Goal: Obtain resource: Download file/media

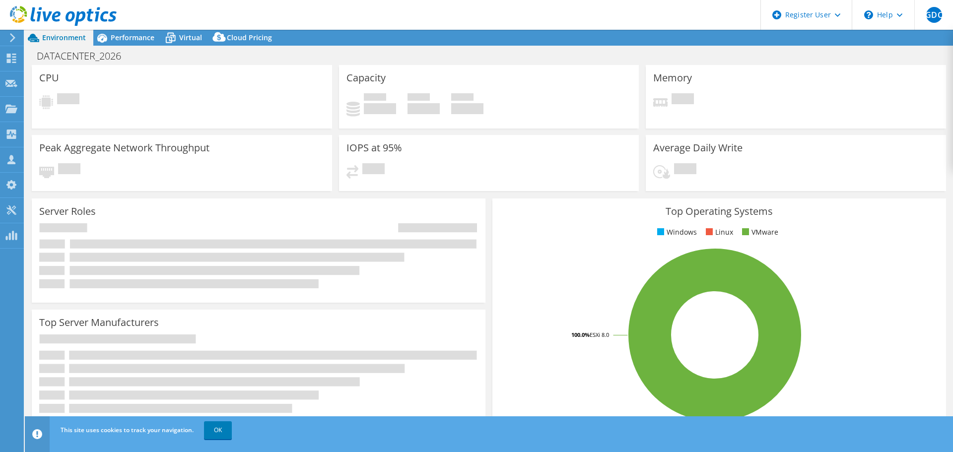
select select "USD"
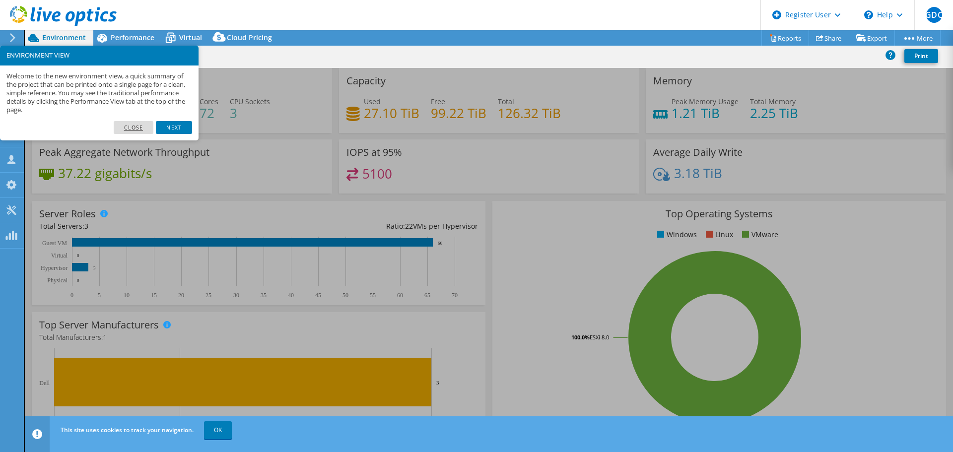
click at [145, 126] on link "Close" at bounding box center [134, 127] width 40 height 13
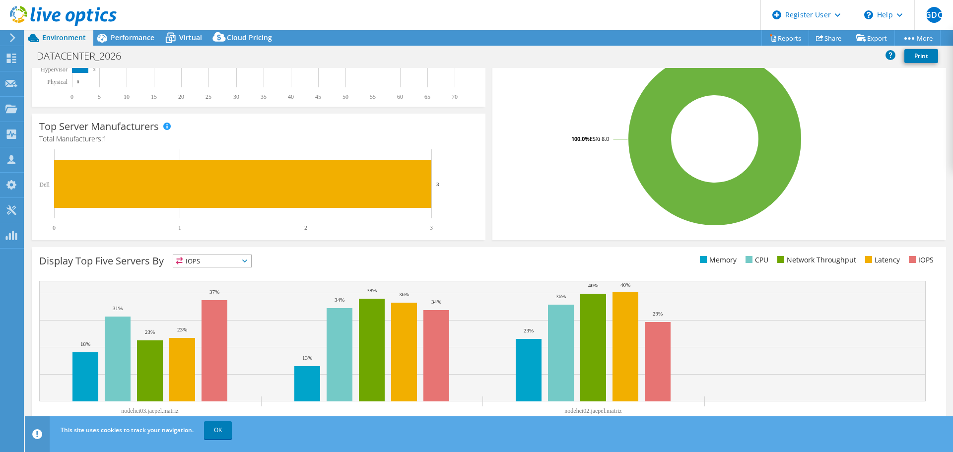
scroll to position [50, 0]
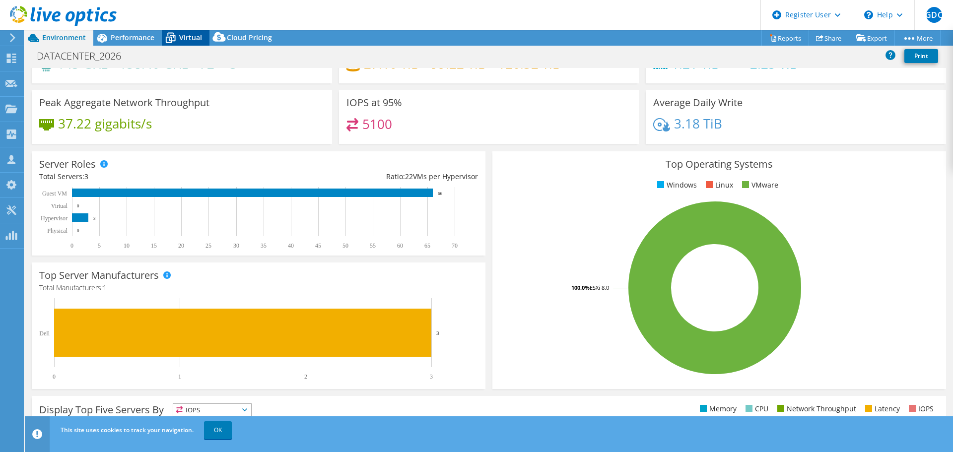
click at [190, 41] on span "Virtual" at bounding box center [190, 37] width 23 height 9
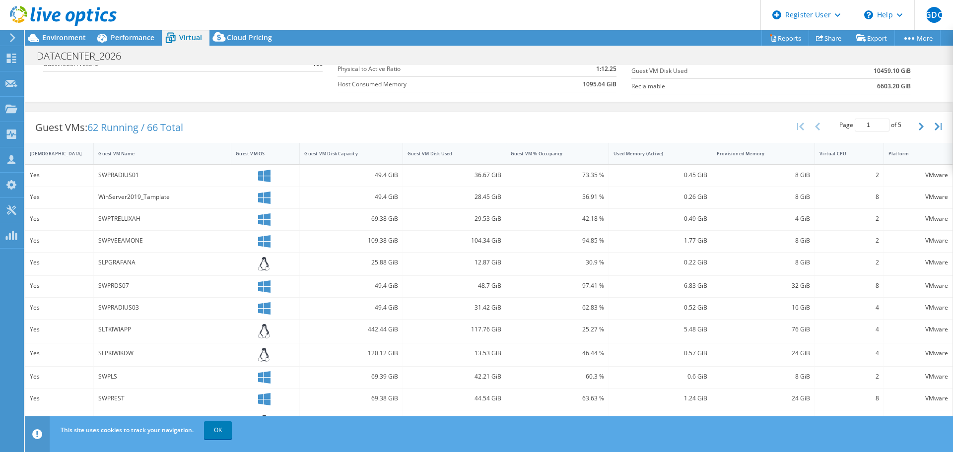
scroll to position [149, 0]
click at [132, 155] on div "Guest VM Name" at bounding box center [156, 153] width 116 height 6
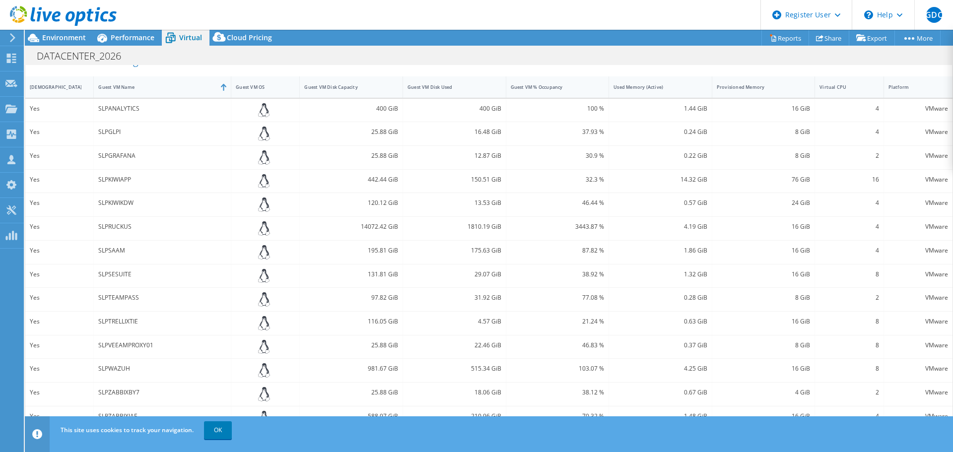
scroll to position [241, 0]
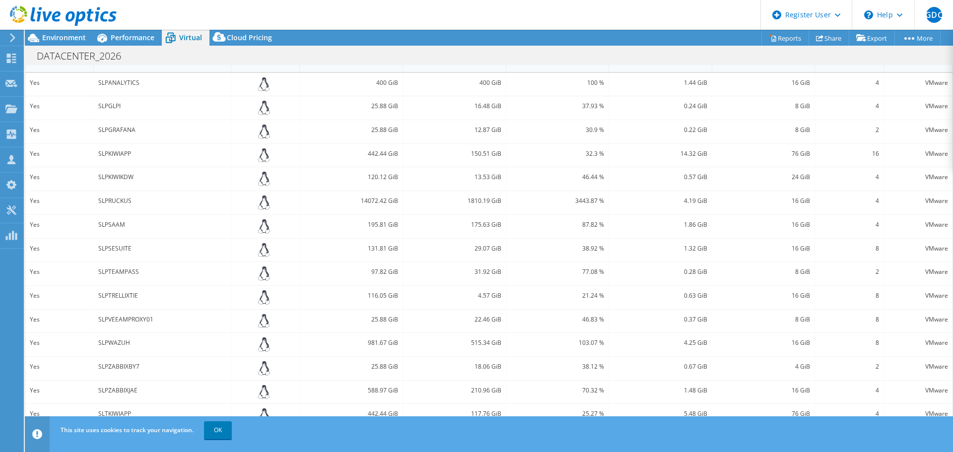
click at [225, 439] on div "This site uses cookies to track your navigation. OK" at bounding box center [507, 430] width 898 height 28
click at [223, 433] on link "OK" at bounding box center [218, 430] width 28 height 18
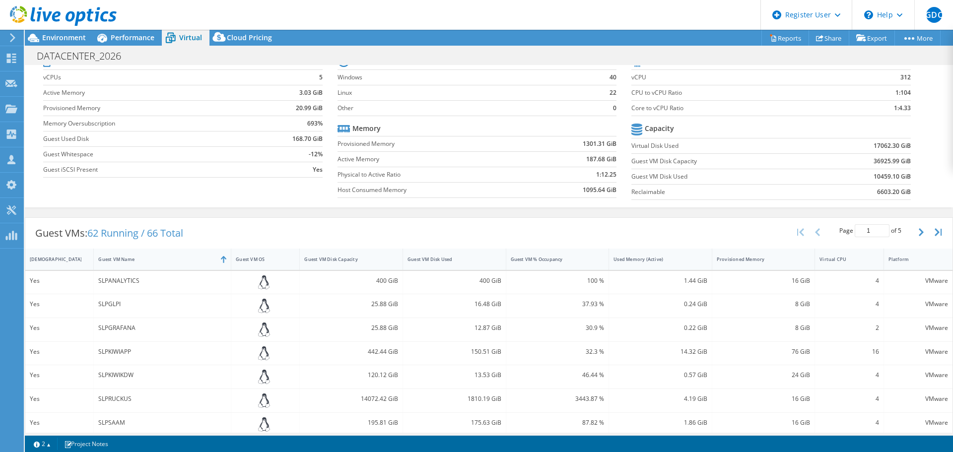
scroll to position [0, 0]
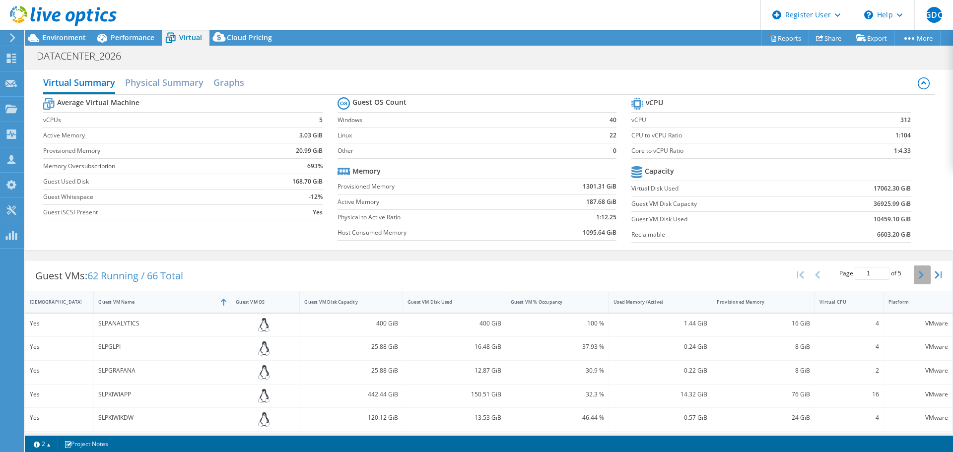
click at [913, 279] on button "button" at bounding box center [921, 274] width 17 height 19
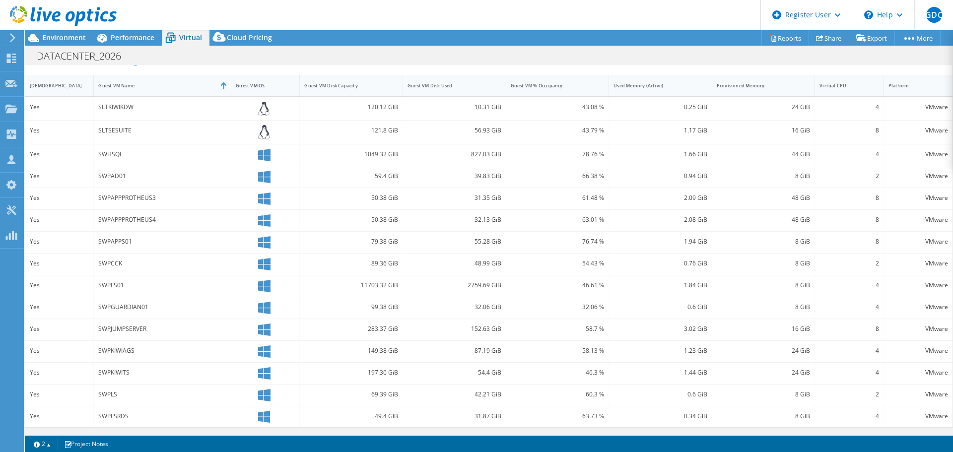
scroll to position [117, 0]
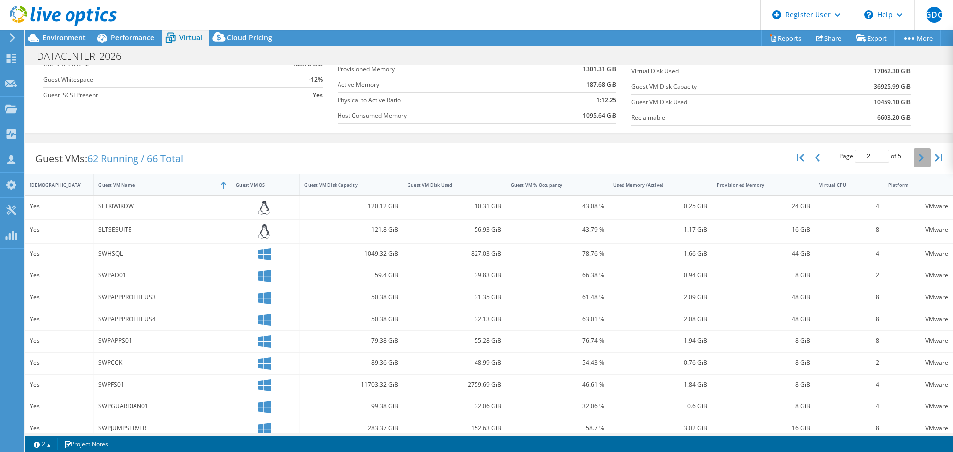
click at [913, 156] on button "button" at bounding box center [921, 157] width 17 height 19
type input "3"
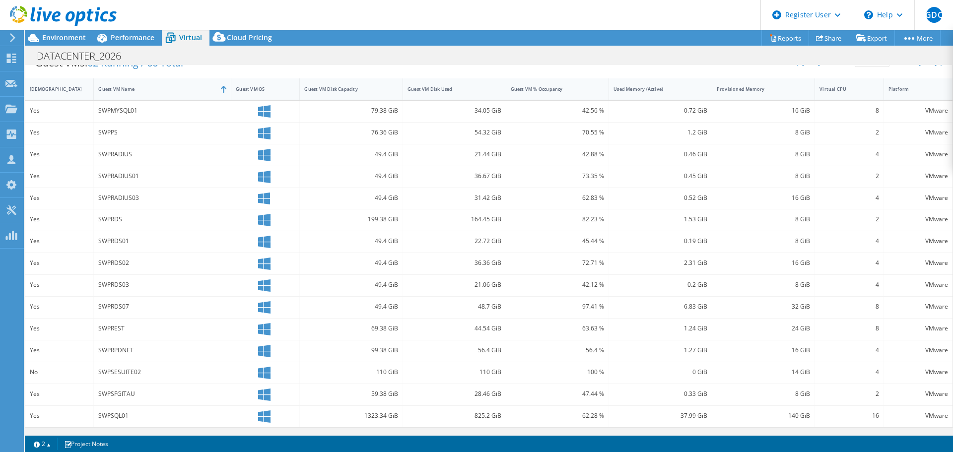
scroll to position [114, 0]
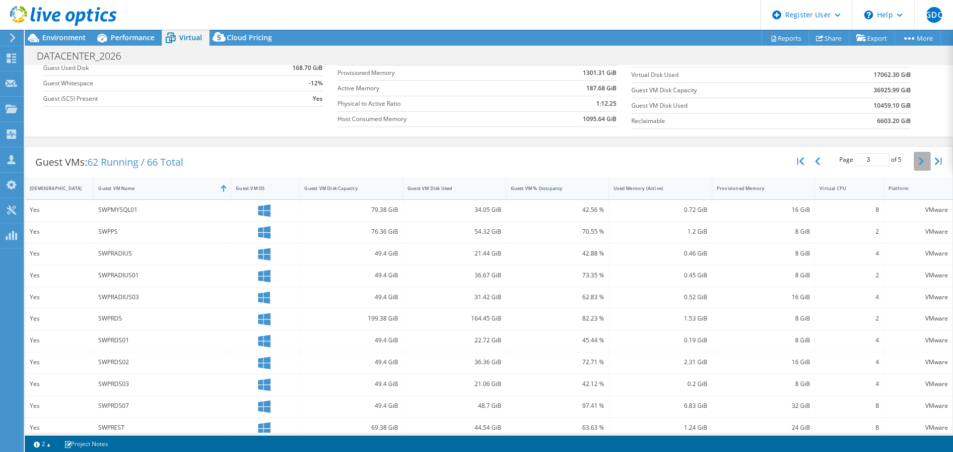
click at [913, 158] on button "button" at bounding box center [921, 161] width 17 height 19
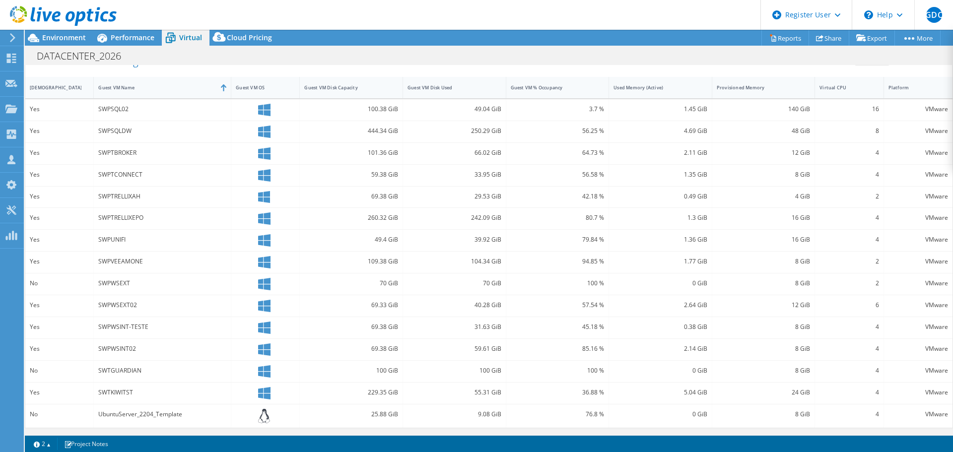
scroll to position [215, 0]
drag, startPoint x: 809, startPoint y: 61, endPoint x: 817, endPoint y: 61, distance: 7.4
click at [809, 61] on div "DATACENTER_2026 Print" at bounding box center [489, 56] width 928 height 18
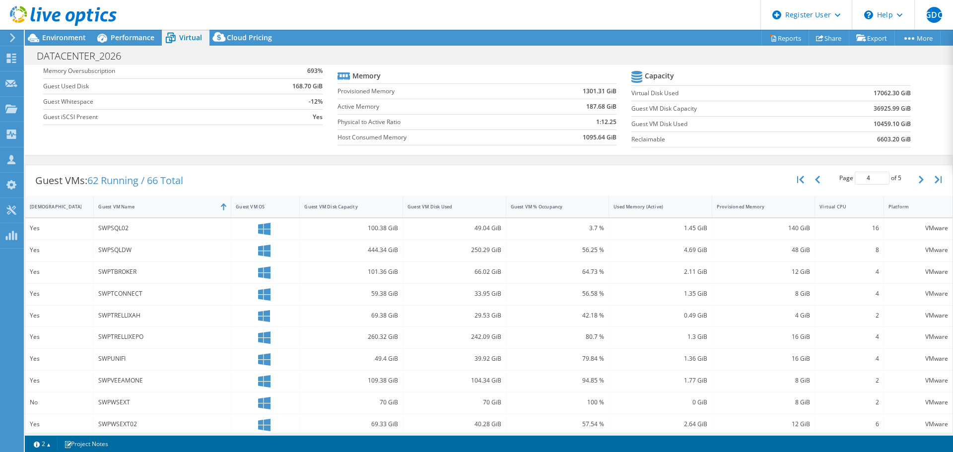
scroll to position [16, 0]
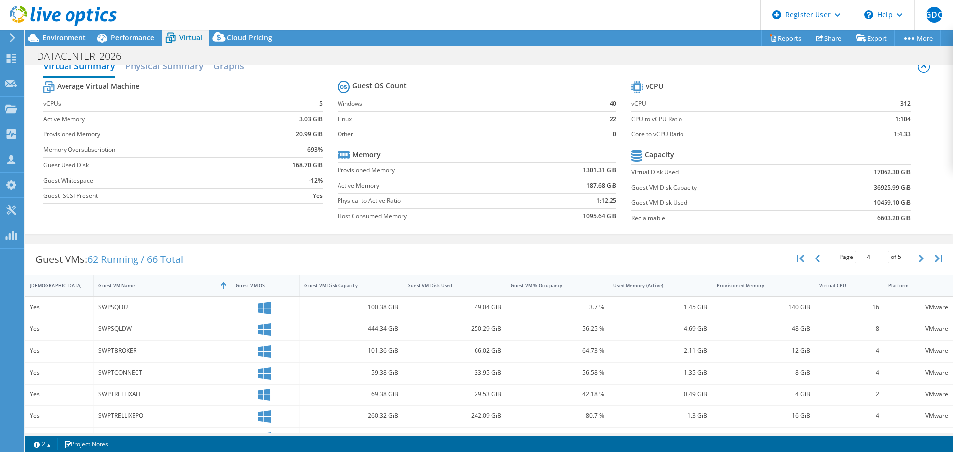
click at [905, 256] on div "Page 4 of 5 5 rows 10 rows 20 rows 25 rows 50 rows 100 rows" at bounding box center [870, 258] width 87 height 19
click at [913, 257] on button "button" at bounding box center [921, 258] width 17 height 19
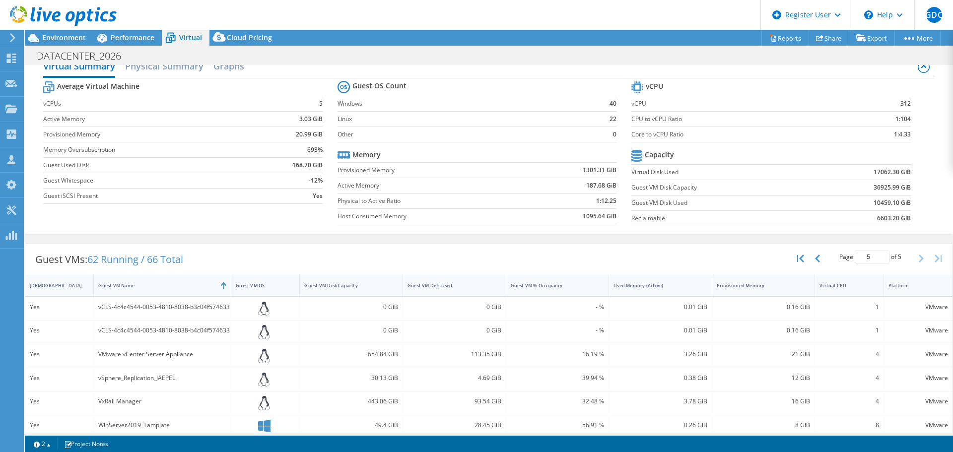
scroll to position [0, 0]
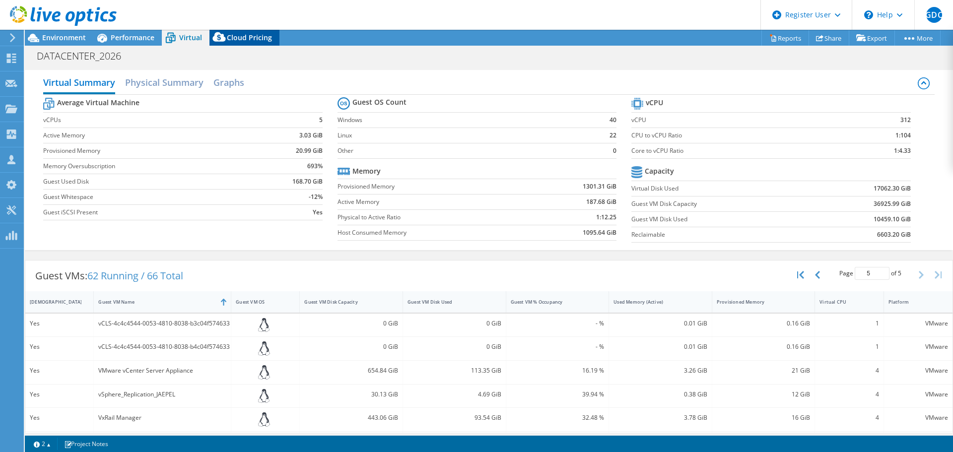
click at [230, 34] on span "Cloud Pricing" at bounding box center [249, 37] width 45 height 9
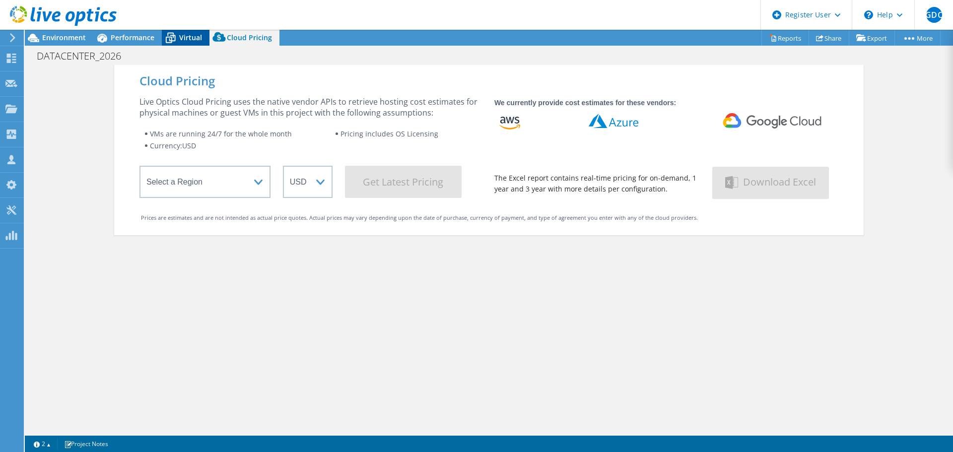
click at [162, 39] on icon at bounding box center [170, 37] width 17 height 17
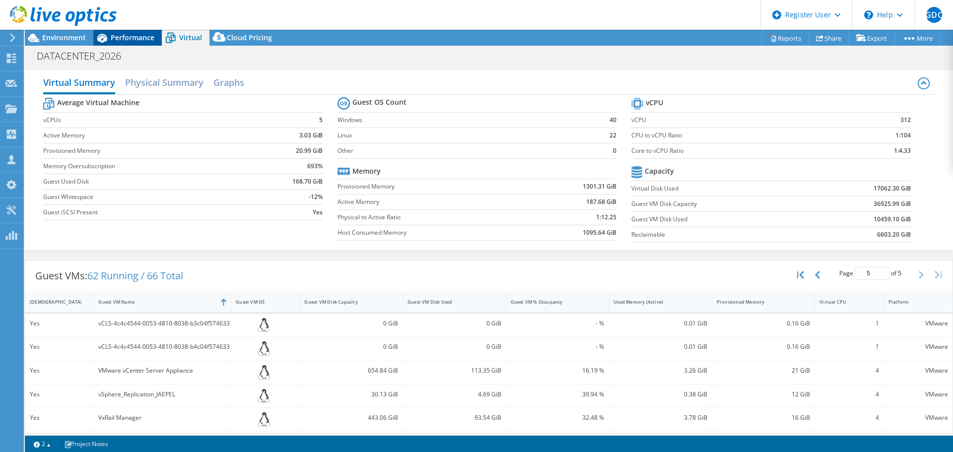
click at [138, 39] on span "Performance" at bounding box center [133, 37] width 44 height 9
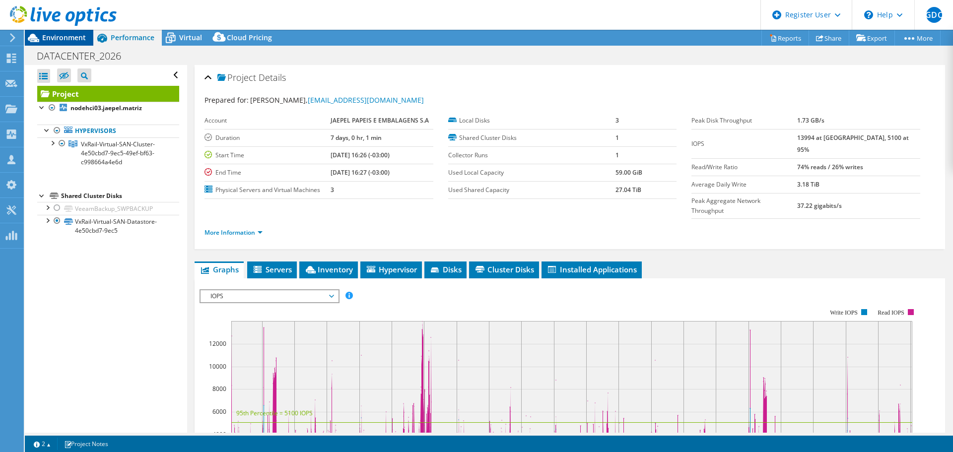
click at [65, 34] on span "Environment" at bounding box center [64, 37] width 44 height 9
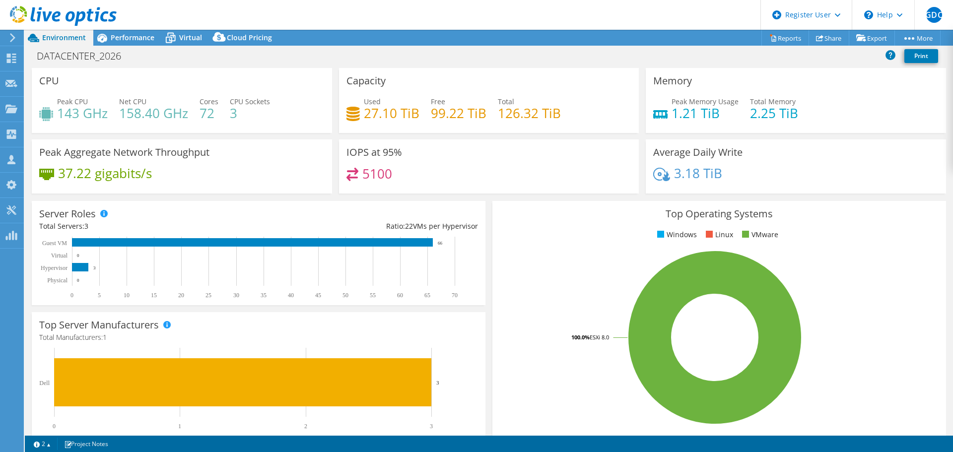
click at [8, 34] on div at bounding box center [10, 37] width 11 height 9
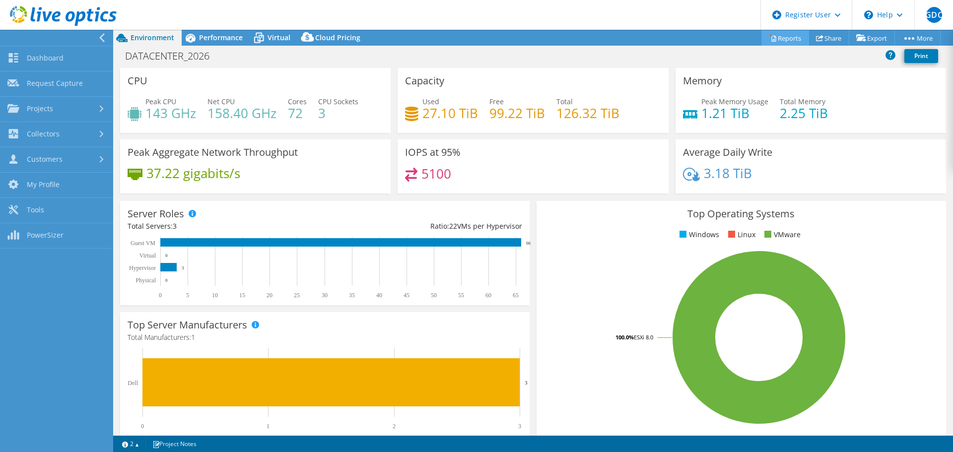
click at [780, 41] on link "Reports" at bounding box center [785, 37] width 48 height 15
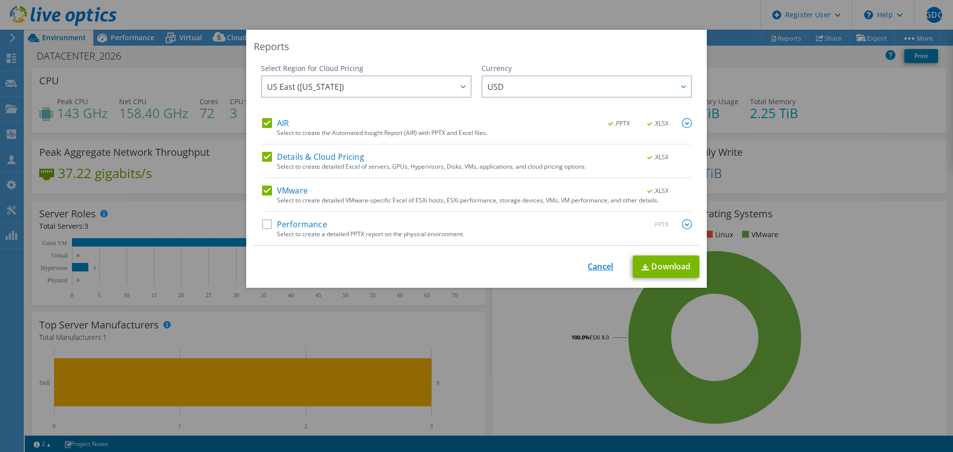
click at [596, 265] on link "Cancel" at bounding box center [599, 266] width 25 height 9
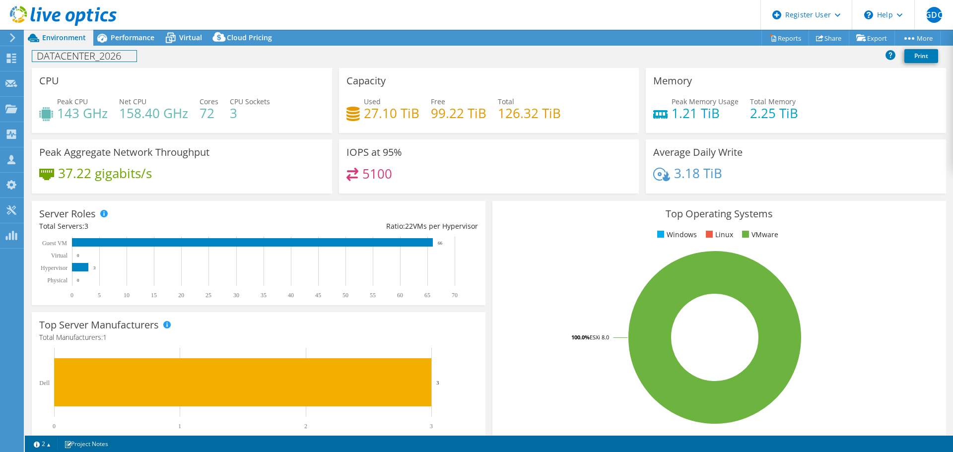
click at [138, 47] on div "DATACENTER_2026 Print" at bounding box center [489, 56] width 928 height 18
click at [131, 39] on span "Performance" at bounding box center [133, 37] width 44 height 9
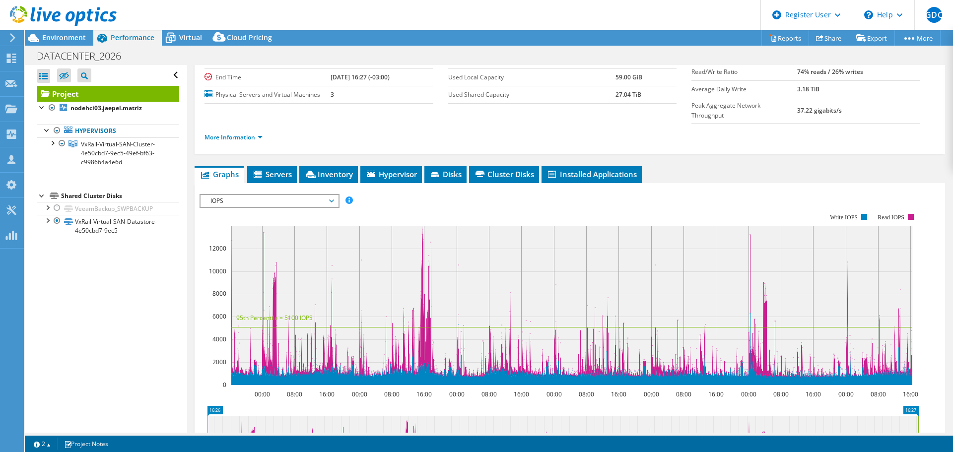
click at [277, 142] on div "Project Details Prepared for: [PERSON_NAME], [EMAIL_ADDRESS][DOMAIN_NAME] Accou…" at bounding box center [569, 286] width 765 height 632
click at [281, 169] on span "Servers" at bounding box center [272, 174] width 40 height 10
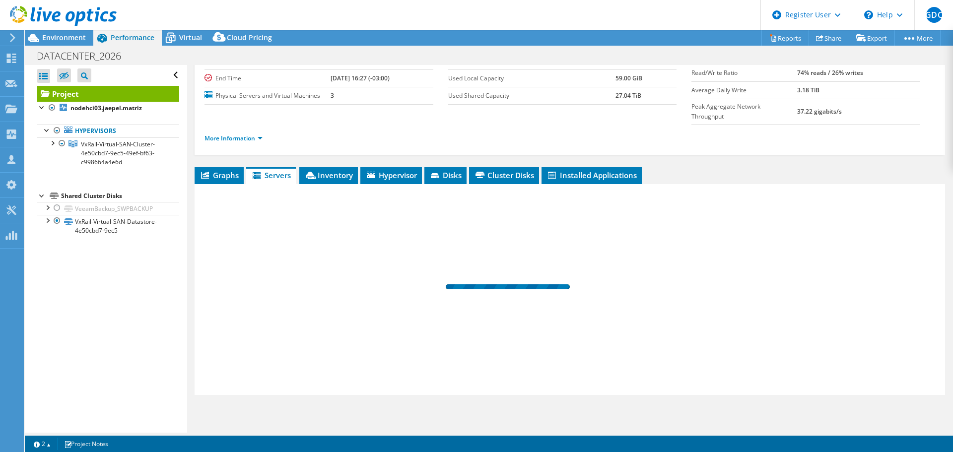
scroll to position [74, 0]
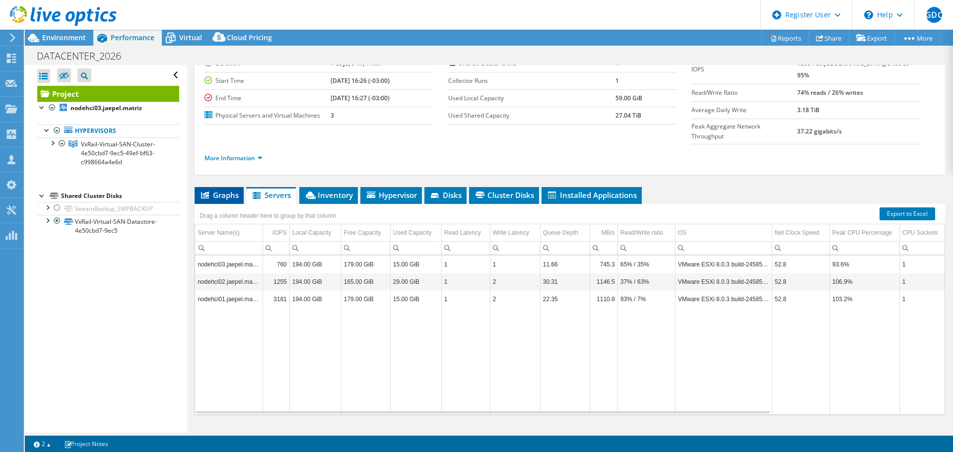
click at [213, 190] on span "Graphs" at bounding box center [218, 195] width 39 height 10
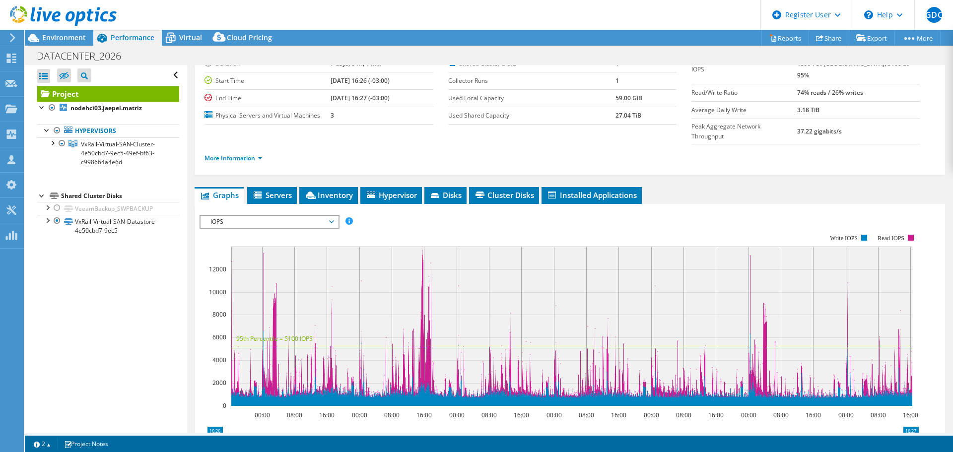
scroll to position [95, 0]
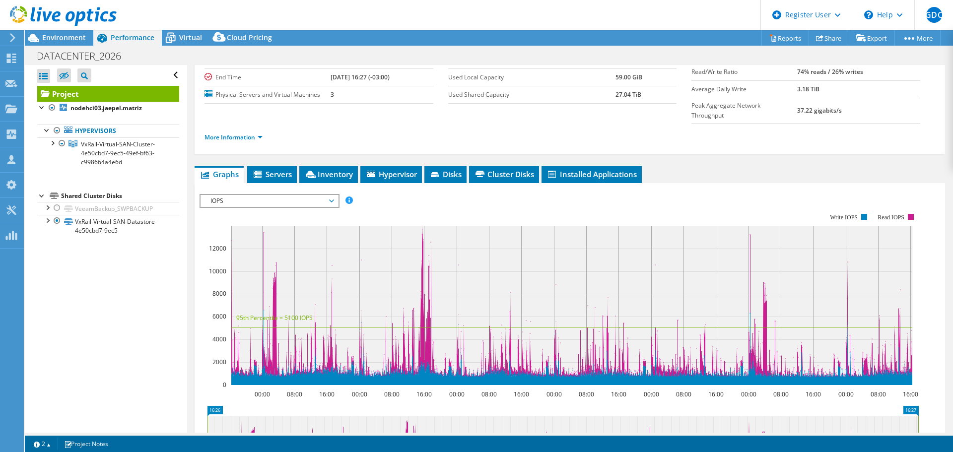
click at [234, 195] on span "IOPS" at bounding box center [269, 201] width 128 height 12
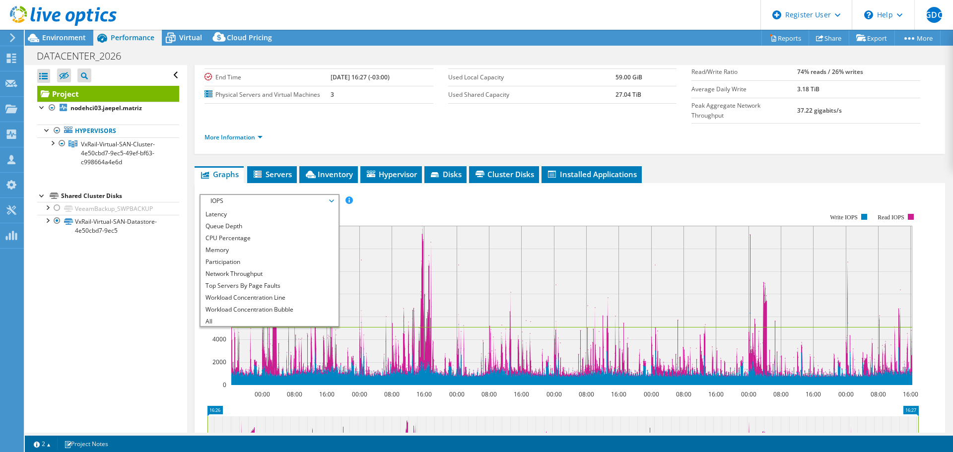
scroll to position [36, 0]
click at [282, 290] on li "Workload Concentration Line" at bounding box center [268, 296] width 137 height 12
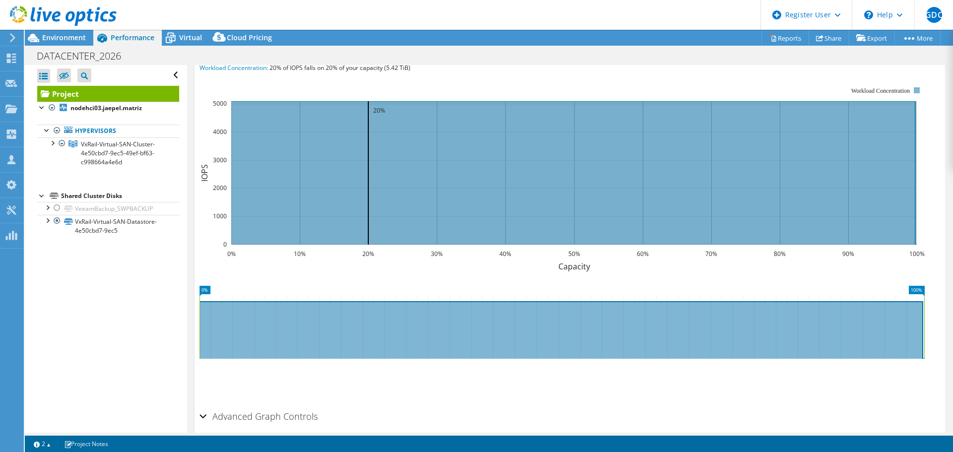
scroll to position [272, 0]
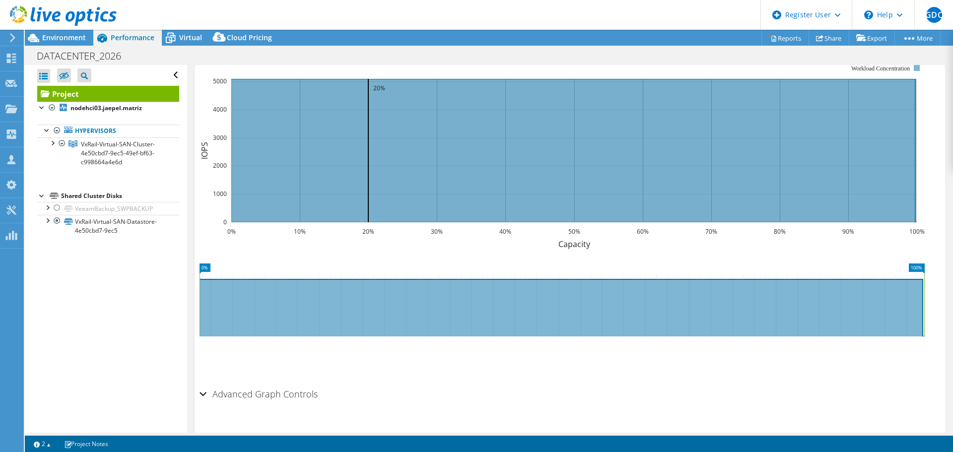
click at [222, 384] on h2 "Advanced Graph Controls" at bounding box center [258, 394] width 118 height 20
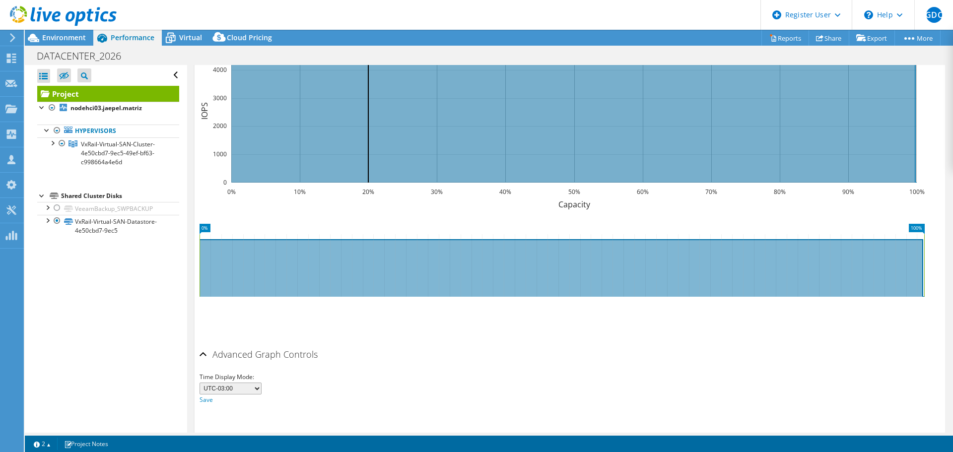
scroll to position [0, 0]
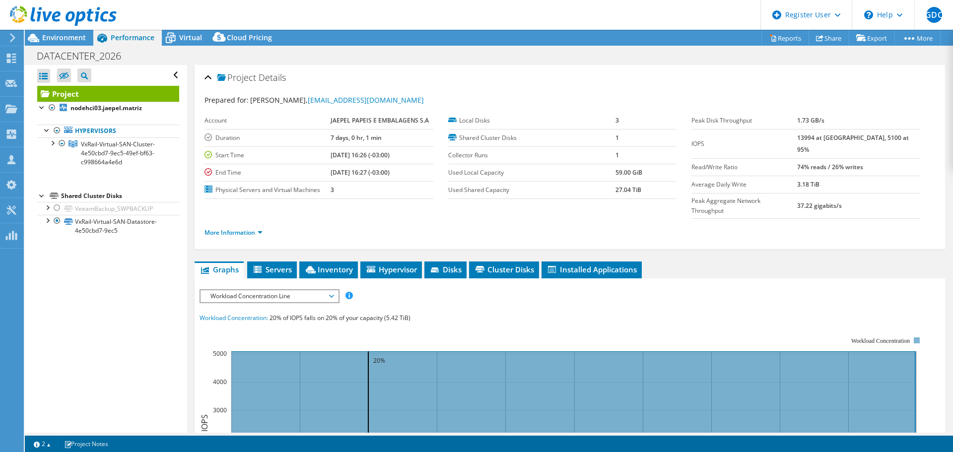
click at [281, 290] on span "Workload Concentration Line" at bounding box center [269, 296] width 128 height 12
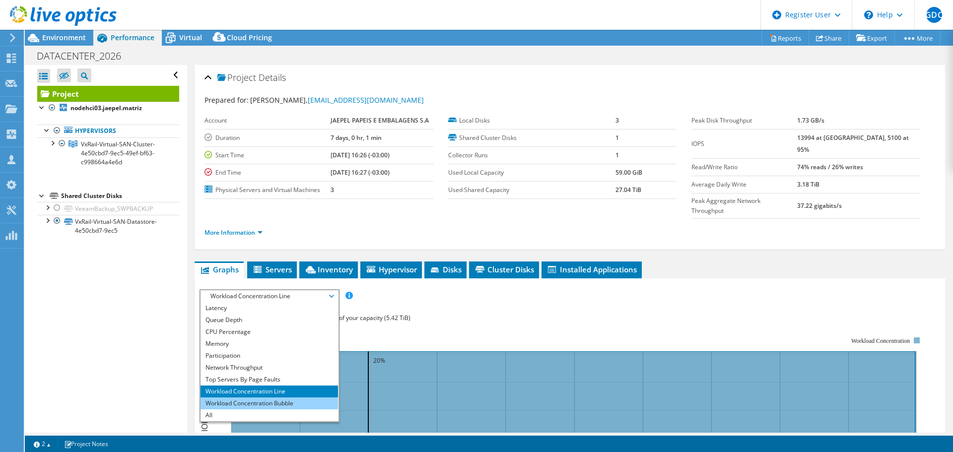
click at [267, 397] on li "Workload Concentration Bubble" at bounding box center [268, 403] width 137 height 12
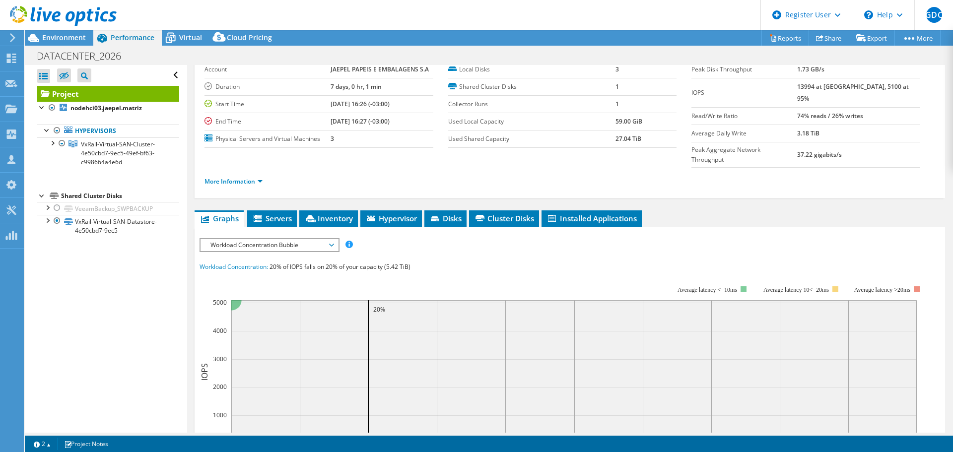
scroll to position [99, 0]
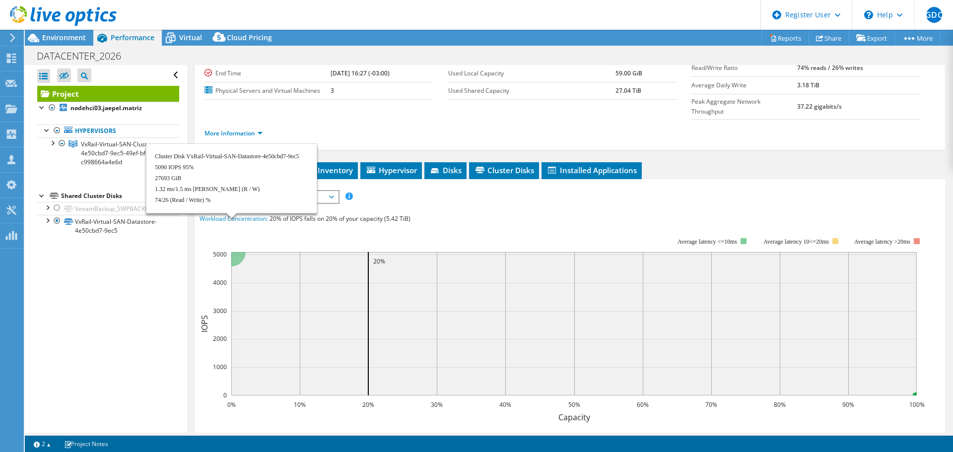
drag, startPoint x: 233, startPoint y: 235, endPoint x: 280, endPoint y: 255, distance: 51.1
click at [280, 255] on icon "0% 10% 20% 30% 40% 50% 60% 70% 80% 90% 100% Capacity 0 1000 2000 3000 4000 5000…" at bounding box center [565, 323] width 732 height 198
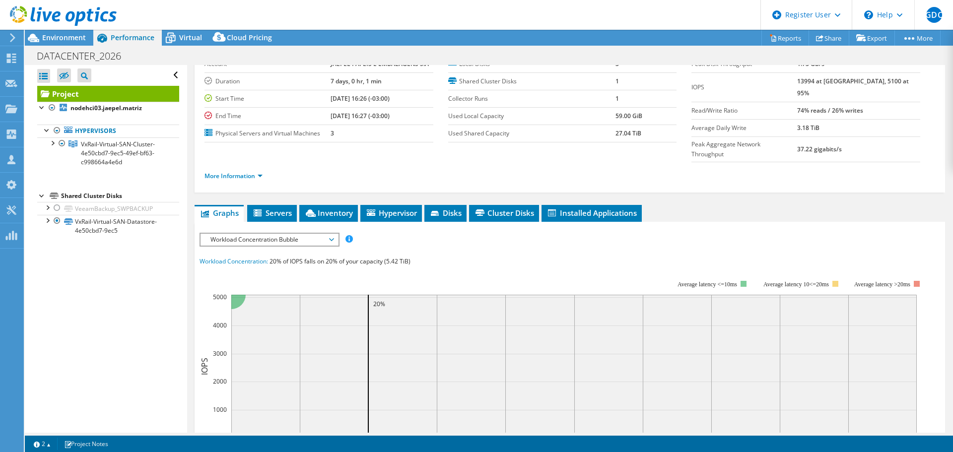
scroll to position [50, 0]
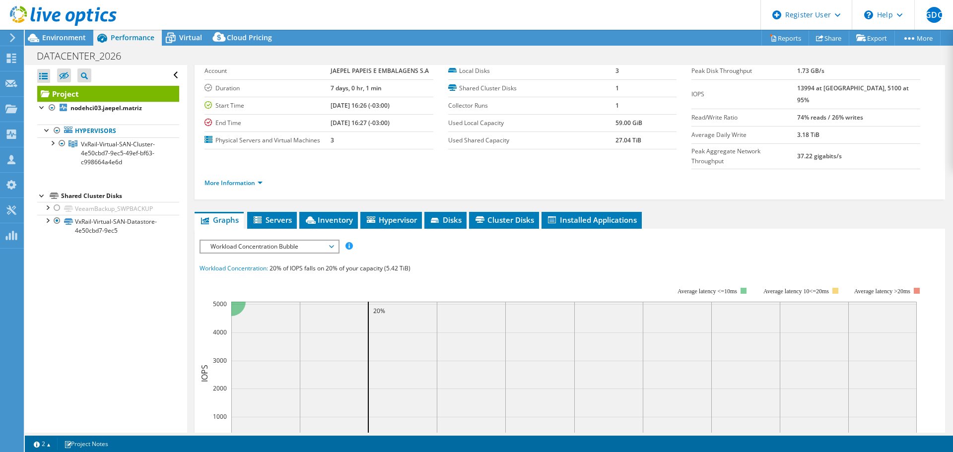
click at [331, 241] on span "Workload Concentration Bubble" at bounding box center [269, 247] width 128 height 12
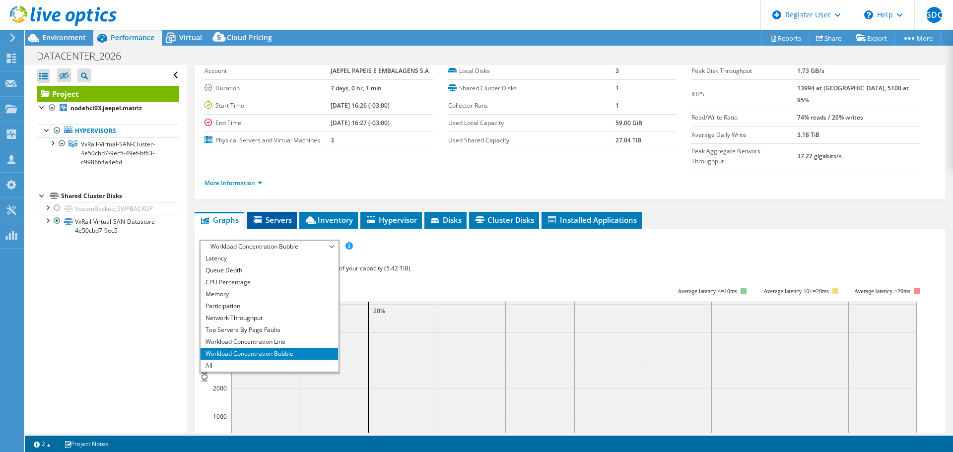
click at [270, 215] on span "Servers" at bounding box center [272, 220] width 40 height 10
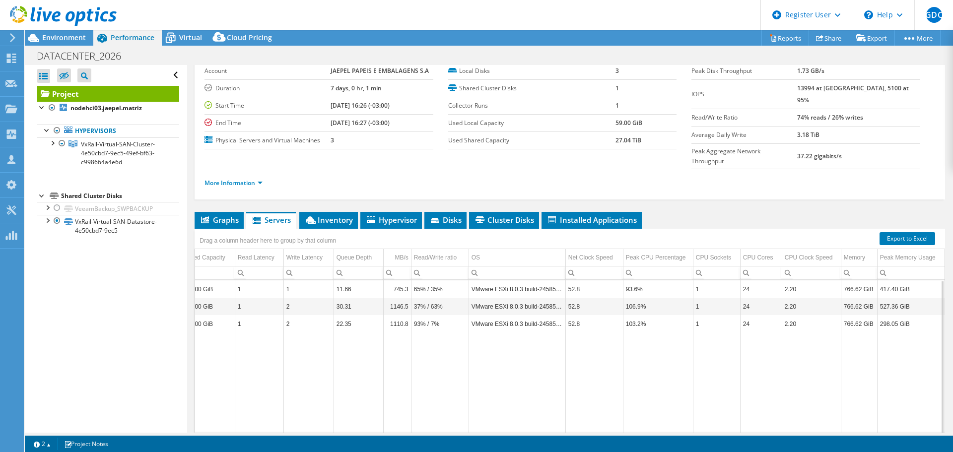
scroll to position [0, 0]
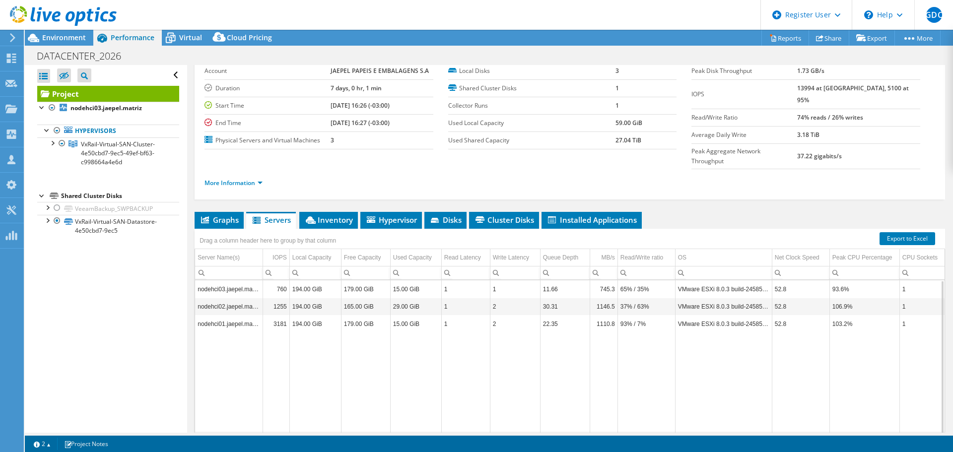
drag, startPoint x: 737, startPoint y: 417, endPoint x: 515, endPoint y: 357, distance: 230.4
click at [515, 357] on body "GDC Dell User [PERSON_NAME] [PERSON_NAME][EMAIL_ADDRESS][PERSON_NAME][DOMAIN_NA…" at bounding box center [476, 226] width 953 height 452
click at [317, 212] on li "Inventory" at bounding box center [328, 220] width 59 height 17
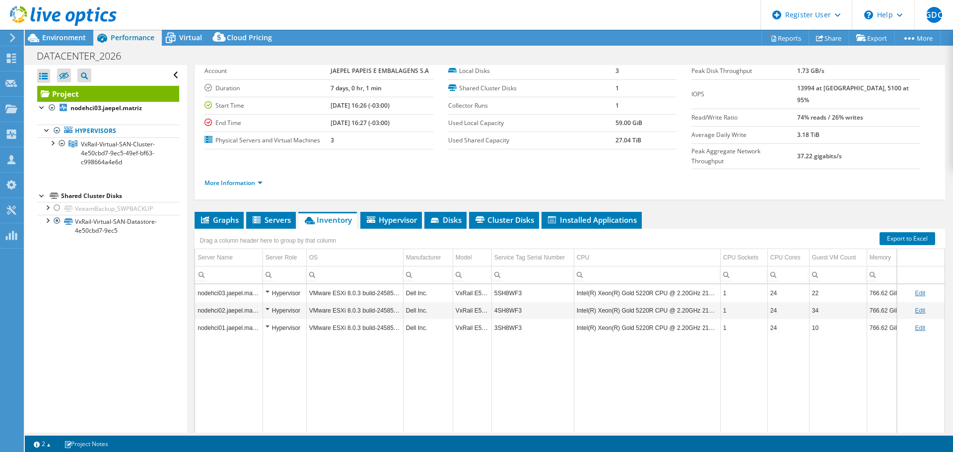
click at [272, 287] on div "Hypervisor" at bounding box center [284, 293] width 38 height 12
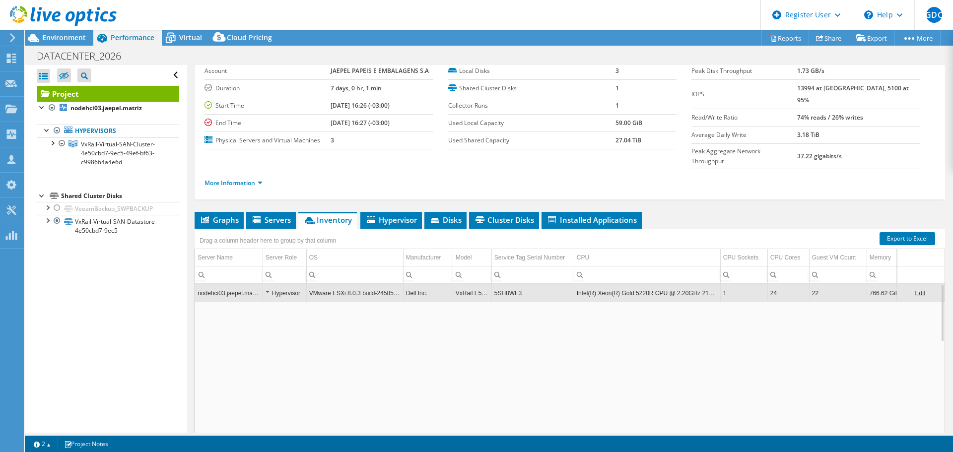
click at [270, 287] on div "Hypervisor" at bounding box center [284, 293] width 38 height 12
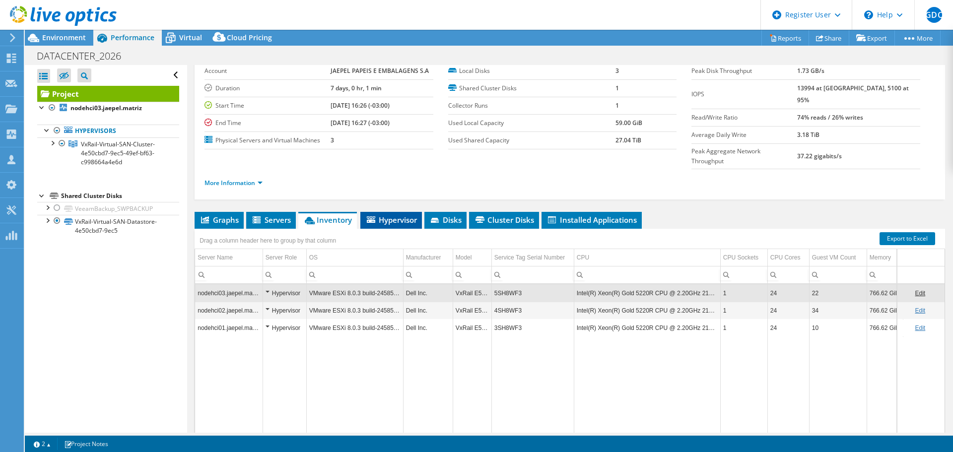
click at [395, 212] on li "Hypervisor" at bounding box center [391, 220] width 62 height 17
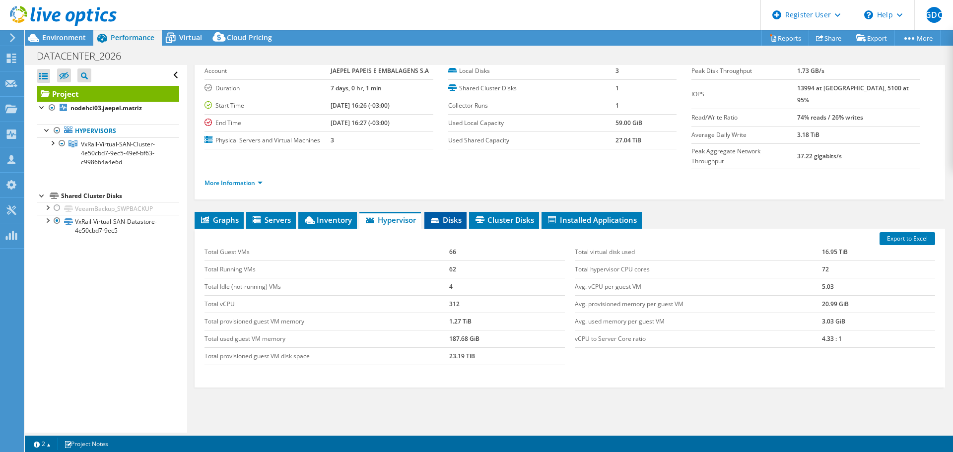
click at [461, 215] on span "Disks" at bounding box center [445, 220] width 32 height 10
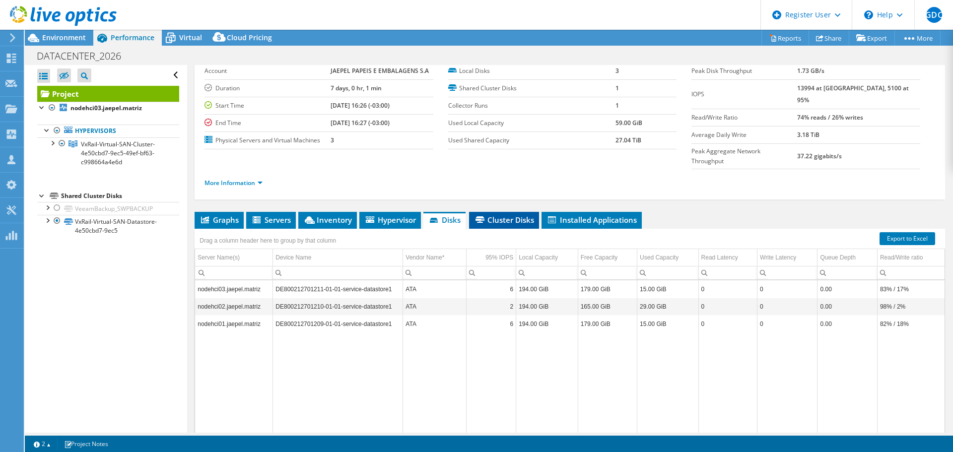
click at [498, 215] on span "Cluster Disks" at bounding box center [504, 220] width 60 height 10
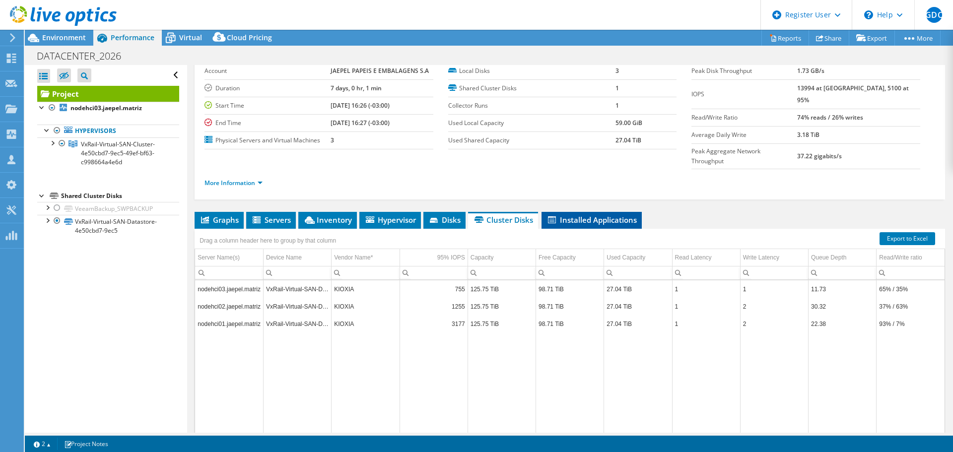
click at [588, 215] on span "Installed Applications" at bounding box center [591, 220] width 90 height 10
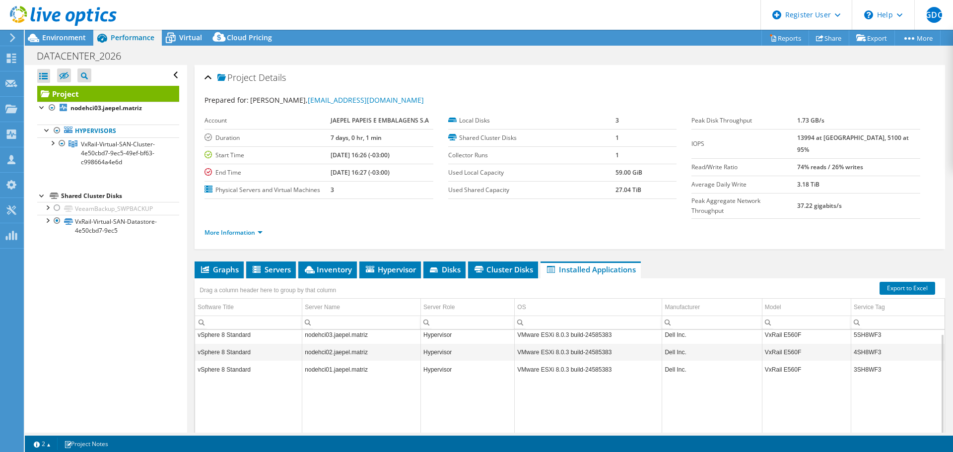
click at [263, 227] on li "More Information" at bounding box center [236, 232] width 64 height 11
click at [258, 228] on link "More Information" at bounding box center [233, 232] width 58 height 8
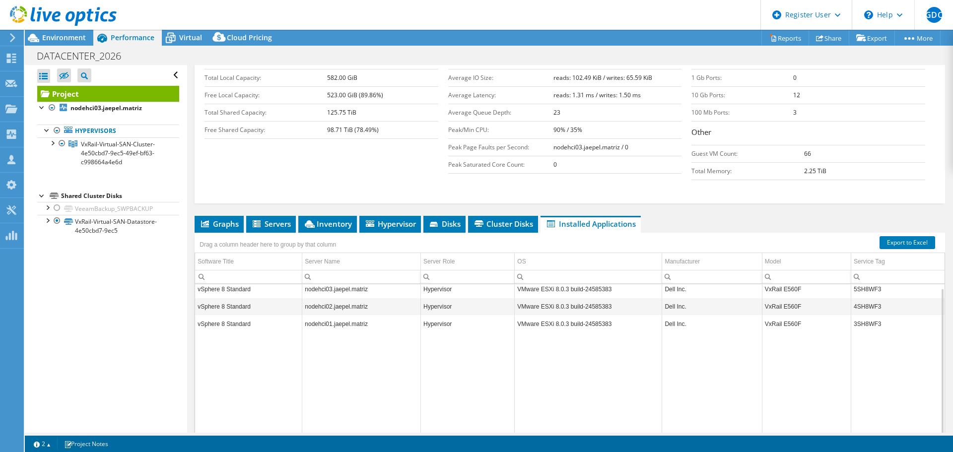
scroll to position [198, 0]
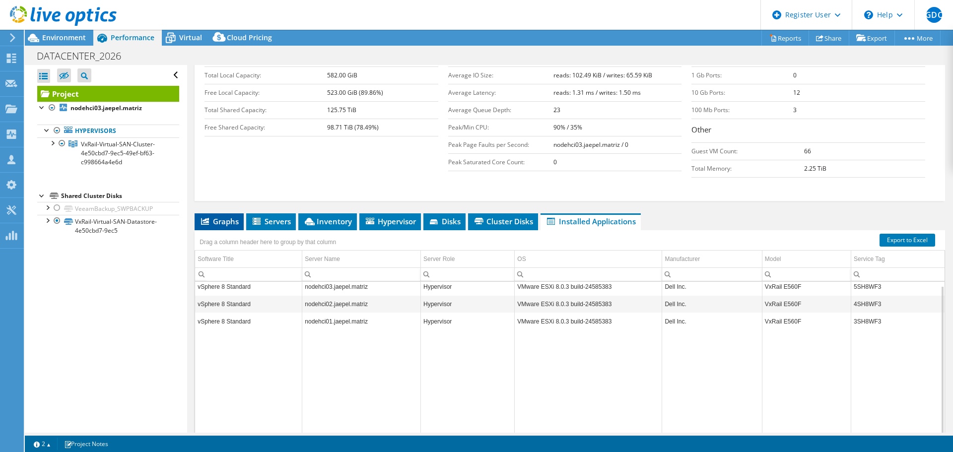
click at [227, 213] on li "Graphs" at bounding box center [218, 221] width 49 height 17
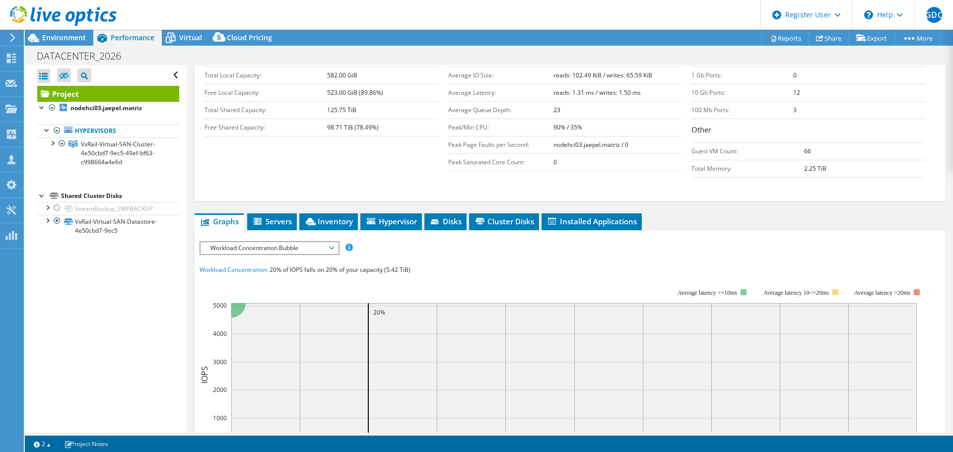
click at [264, 230] on div "IOPS Disk Throughput IO Size Latency Queue Depth CPU Percentage Memory Page Fau…" at bounding box center [569, 419] width 740 height 378
click at [269, 213] on li "Servers" at bounding box center [272, 221] width 50 height 17
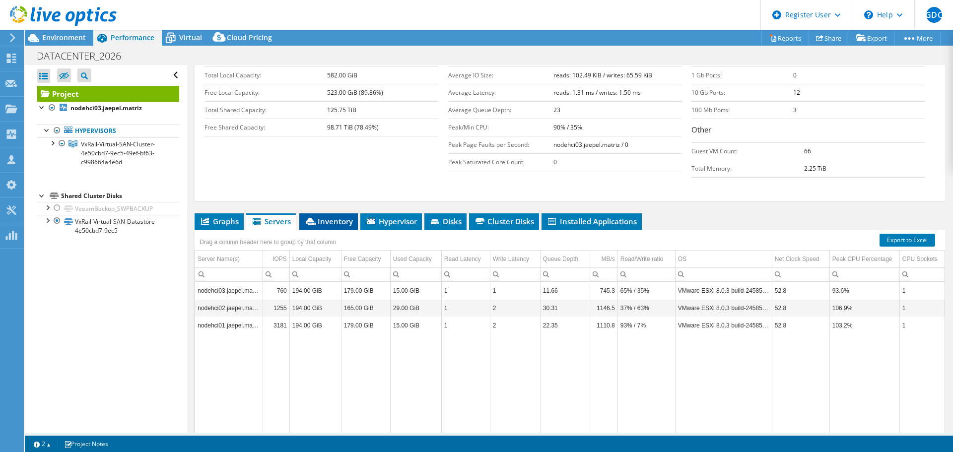
click at [326, 213] on li "Inventory" at bounding box center [328, 221] width 59 height 17
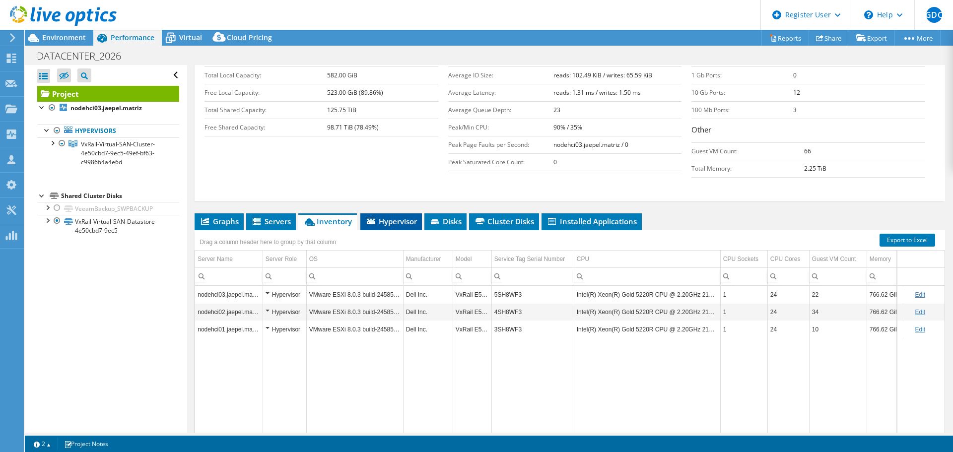
click at [384, 216] on span "Hypervisor" at bounding box center [391, 221] width 52 height 10
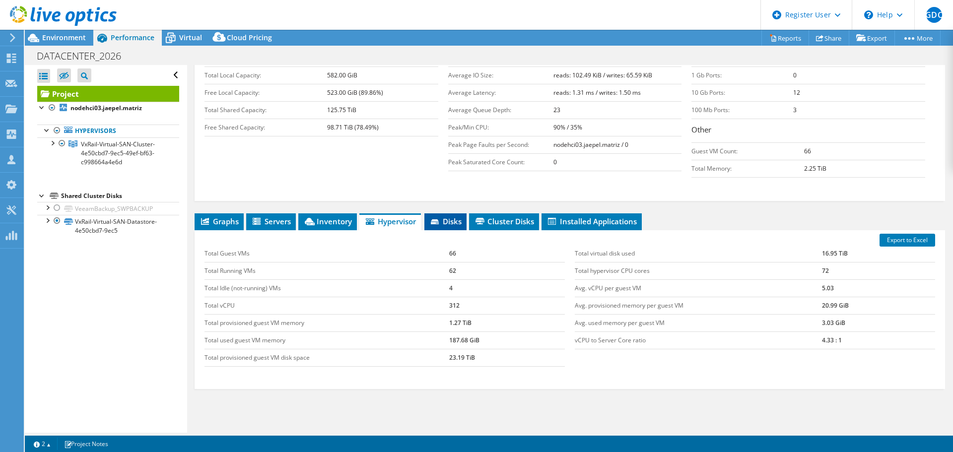
click at [445, 216] on span "Disks" at bounding box center [445, 221] width 32 height 10
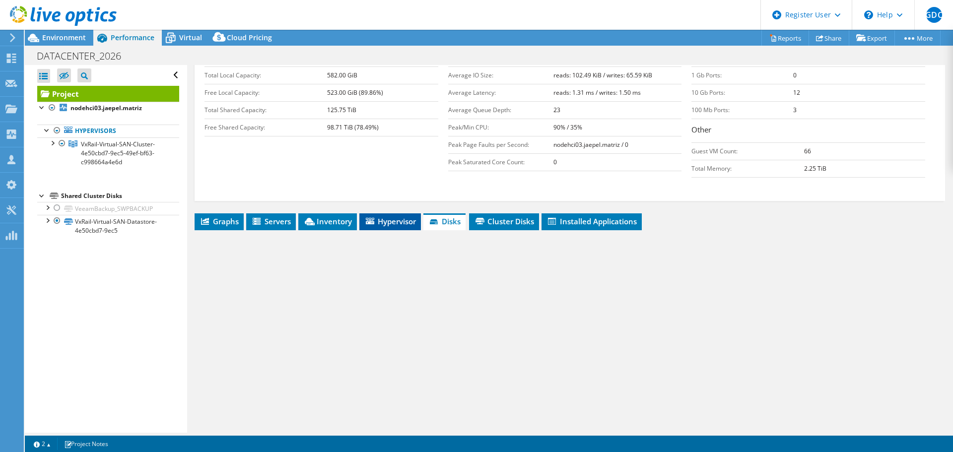
click at [396, 216] on span "Hypervisor" at bounding box center [390, 221] width 52 height 10
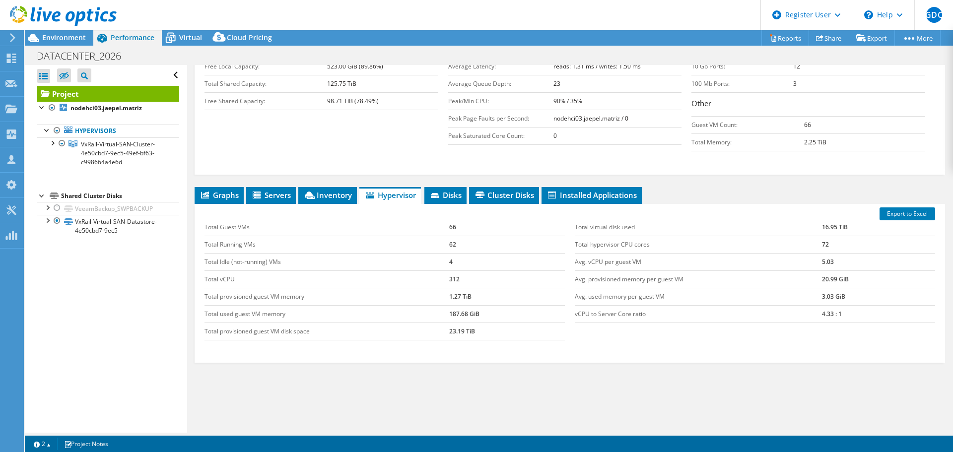
scroll to position [175, 0]
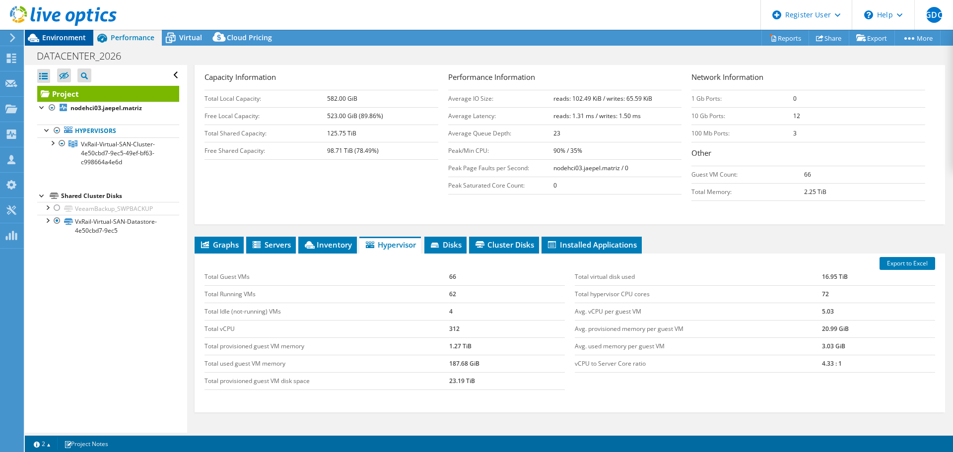
click at [65, 43] on div "Environment" at bounding box center [59, 38] width 68 height 16
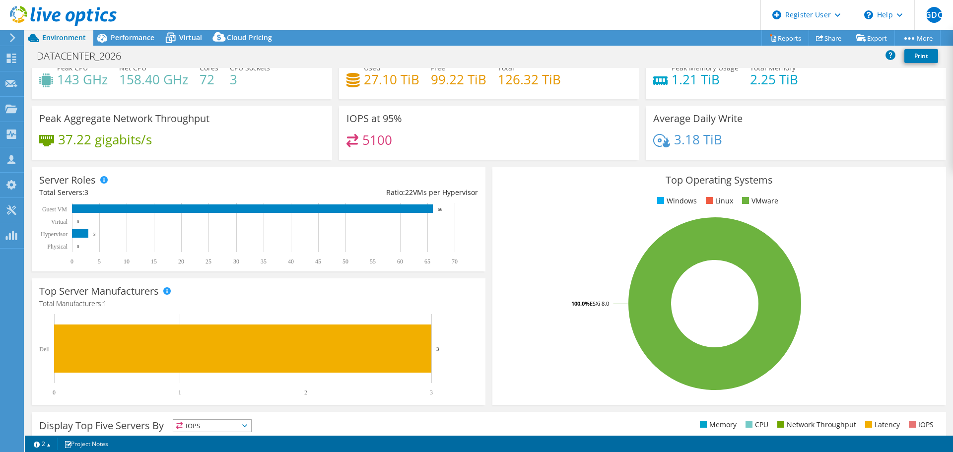
scroll to position [50, 0]
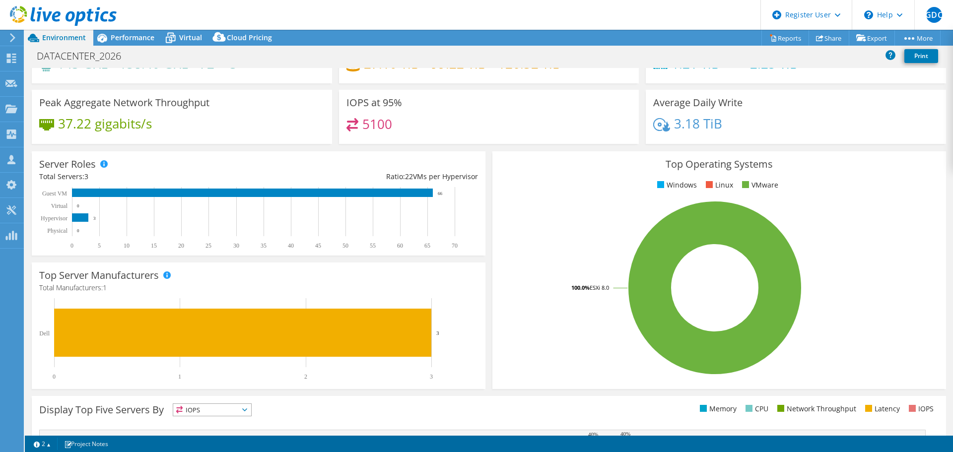
click at [107, 40] on icon at bounding box center [101, 37] width 17 height 17
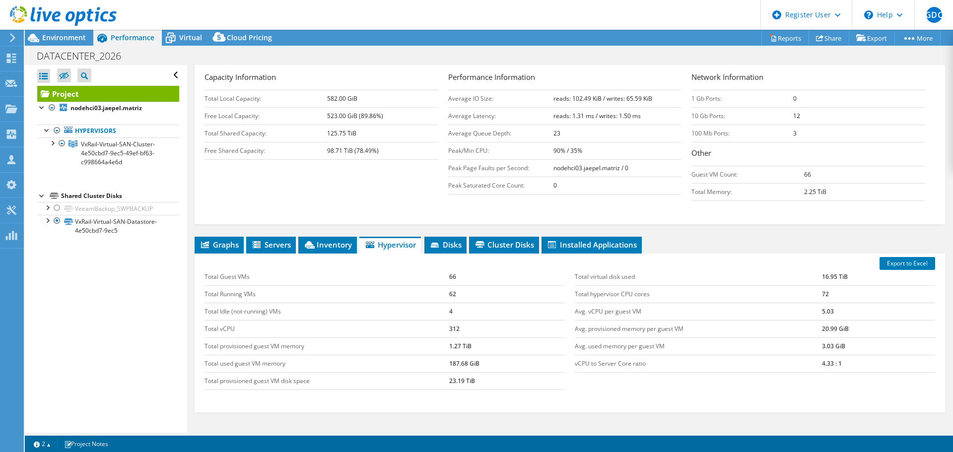
scroll to position [0, 0]
click at [225, 240] on span "Graphs" at bounding box center [218, 245] width 39 height 10
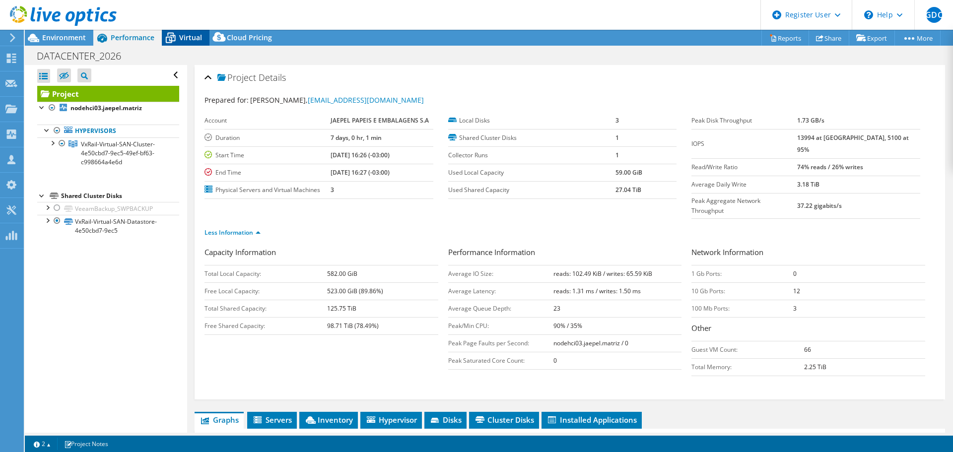
click at [191, 43] on div "Virtual" at bounding box center [186, 38] width 48 height 16
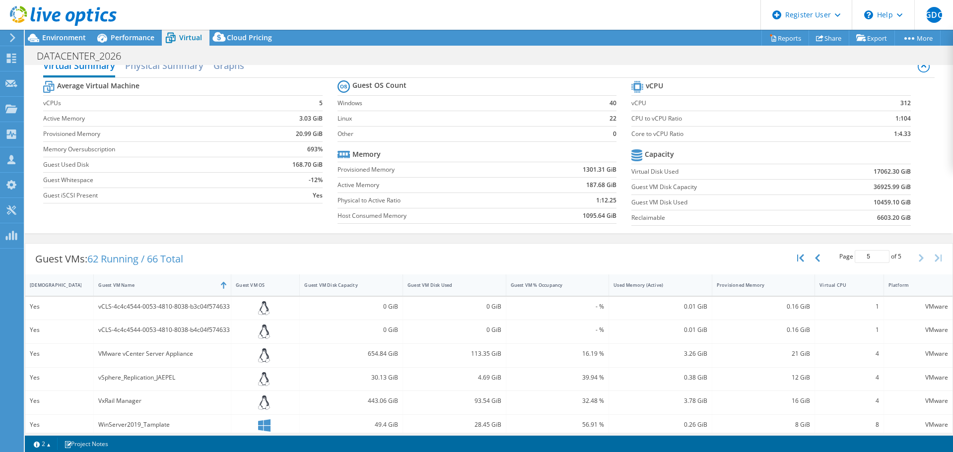
scroll to position [26, 0]
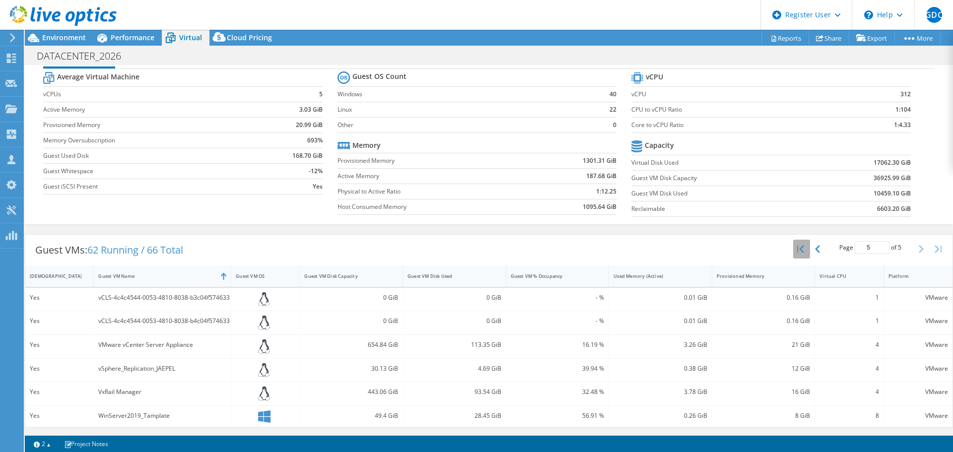
click at [797, 243] on button "button" at bounding box center [801, 249] width 17 height 19
click at [904, 248] on div "Page 1 of 5 5 rows 10 rows 20 rows 25 rows 50 rows 100 rows" at bounding box center [870, 249] width 87 height 19
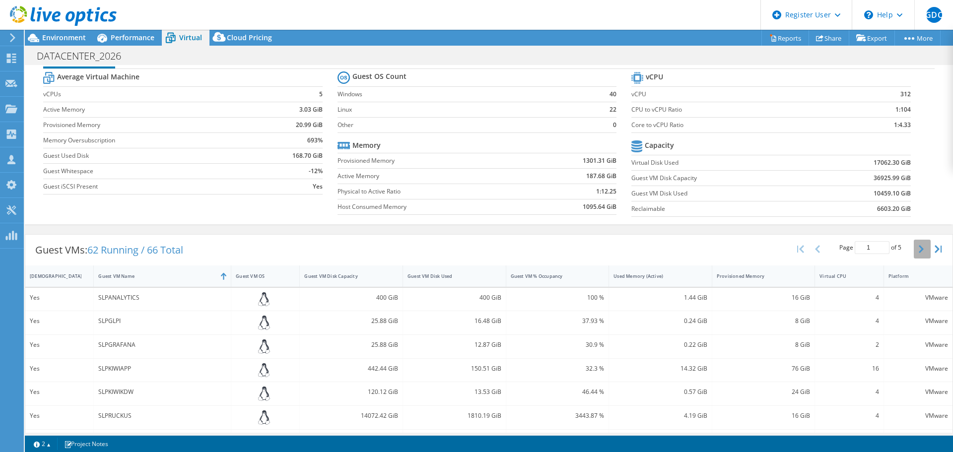
click at [913, 249] on button "button" at bounding box center [921, 249] width 17 height 19
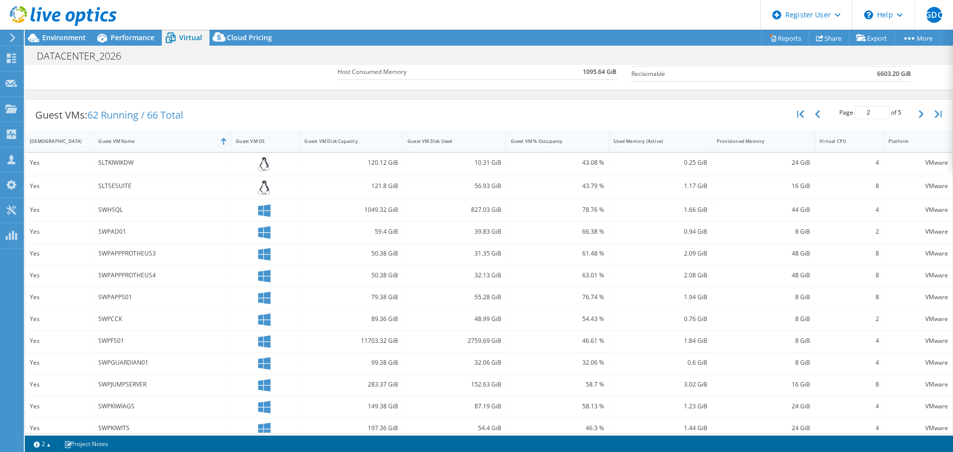
scroll to position [117, 0]
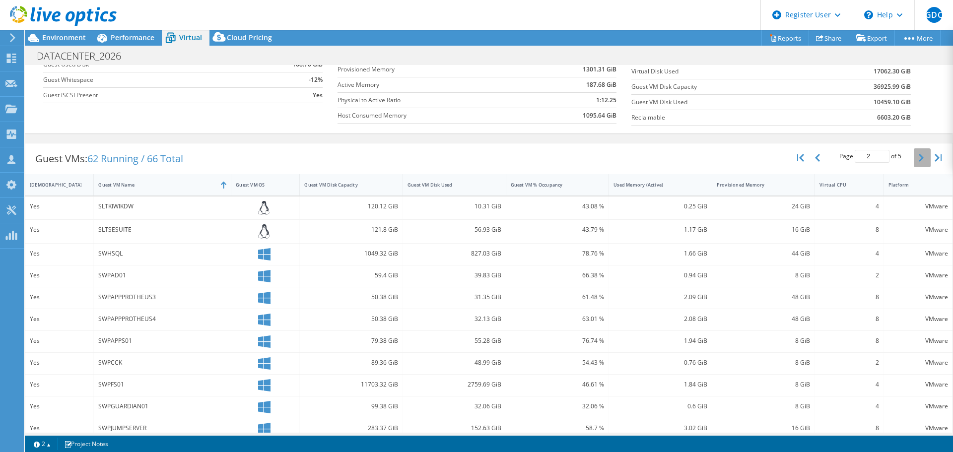
click at [918, 156] on icon "button" at bounding box center [920, 158] width 5 height 8
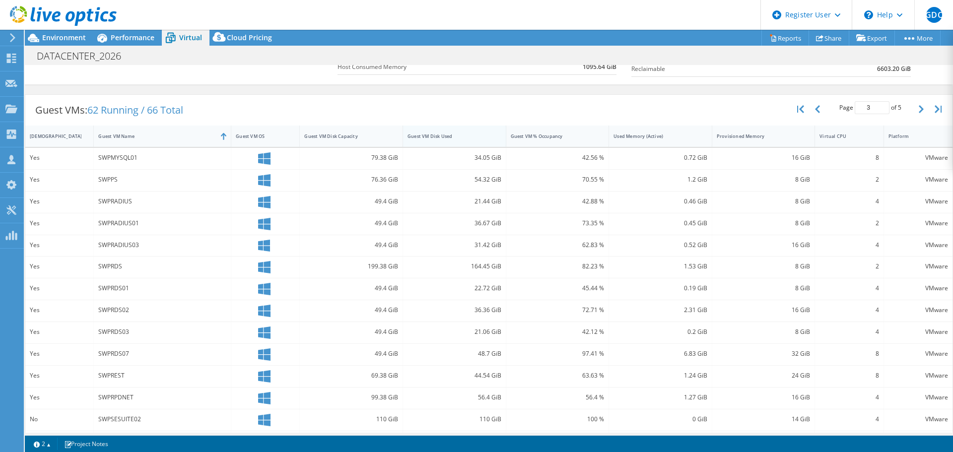
scroll to position [114, 0]
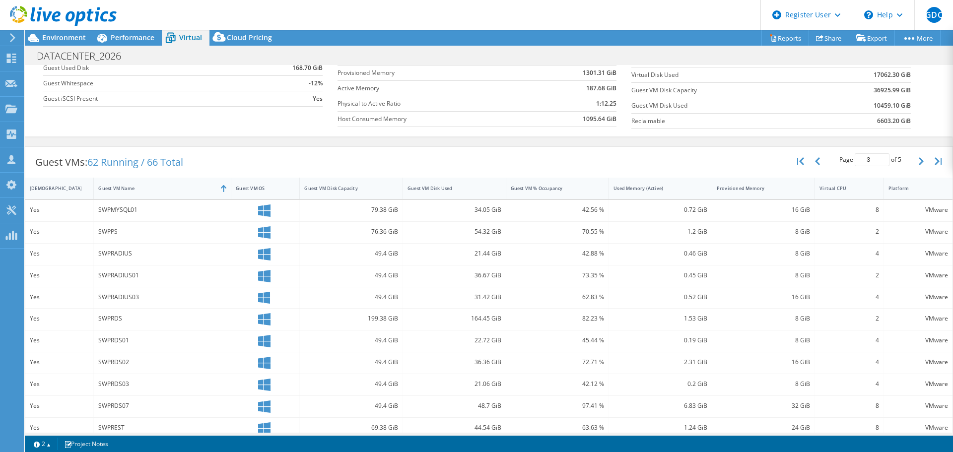
click at [304, 244] on div "49.4 GiB" at bounding box center [351, 254] width 103 height 21
click at [179, 208] on div "SWPMYSQL01" at bounding box center [162, 209] width 128 height 11
click at [187, 248] on div "SWPRADIUS" at bounding box center [162, 253] width 128 height 11
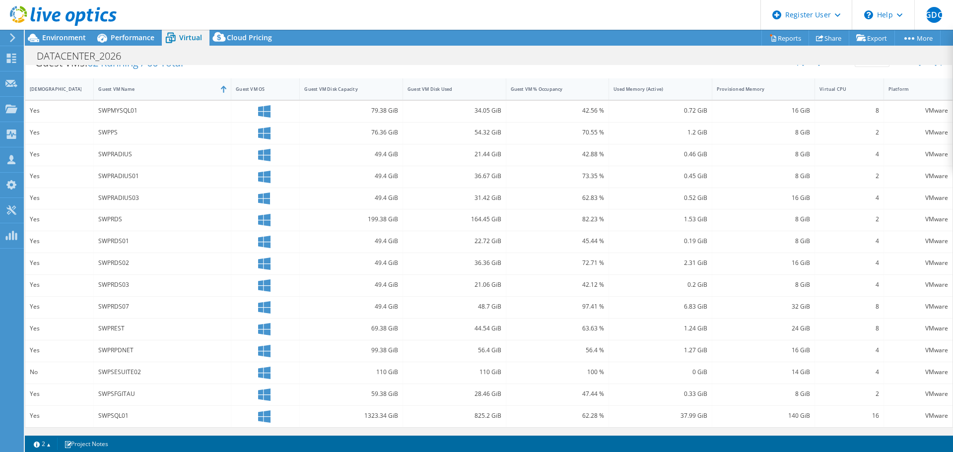
click at [203, 401] on div "SWPSFGITAU" at bounding box center [162, 394] width 137 height 21
drag, startPoint x: 268, startPoint y: 412, endPoint x: 273, endPoint y: 408, distance: 6.0
click at [268, 412] on div at bounding box center [265, 416] width 59 height 12
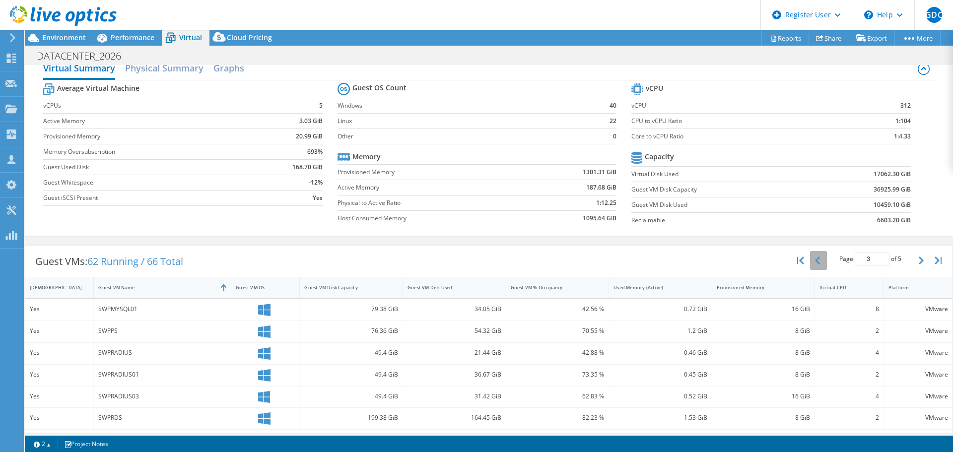
click at [815, 261] on icon "button" at bounding box center [817, 261] width 5 height 8
type input "2"
click at [814, 263] on button "button" at bounding box center [818, 260] width 17 height 19
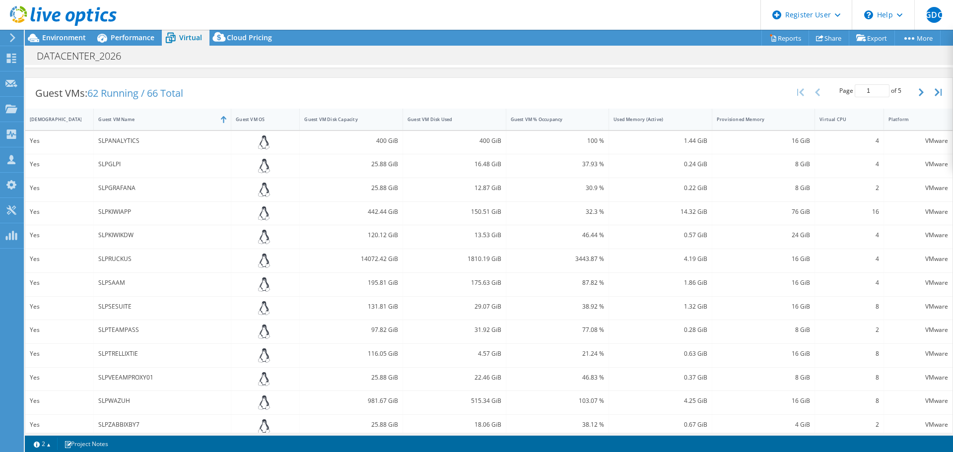
scroll to position [141, 0]
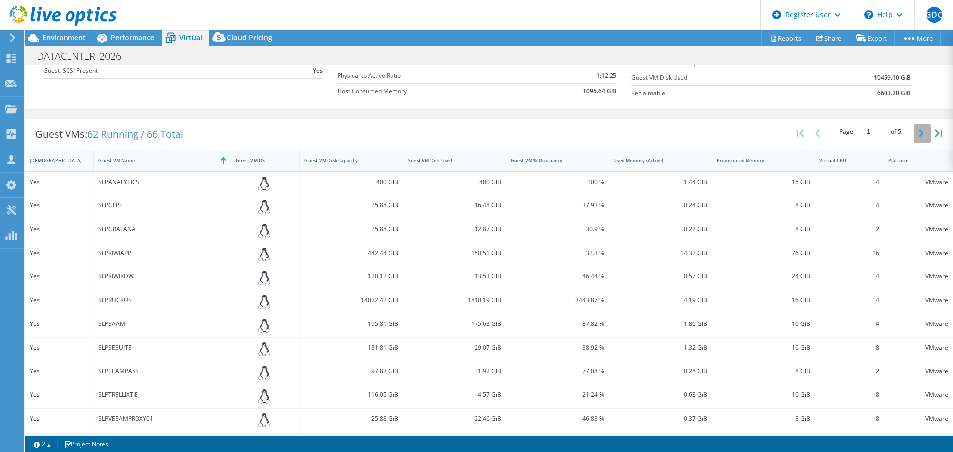
click at [918, 135] on icon "button" at bounding box center [920, 133] width 5 height 8
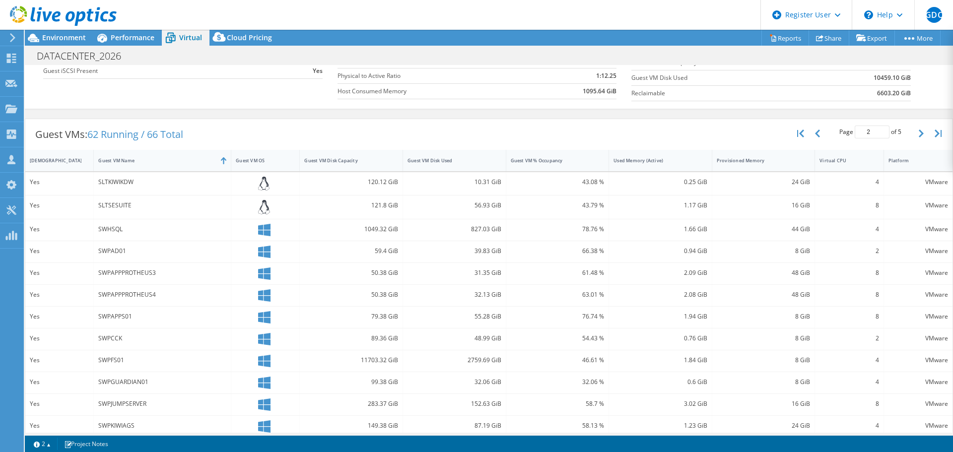
click at [217, 275] on div "SWPAPPPROTHEUS3" at bounding box center [162, 272] width 128 height 11
click at [915, 140] on button "button" at bounding box center [921, 133] width 17 height 19
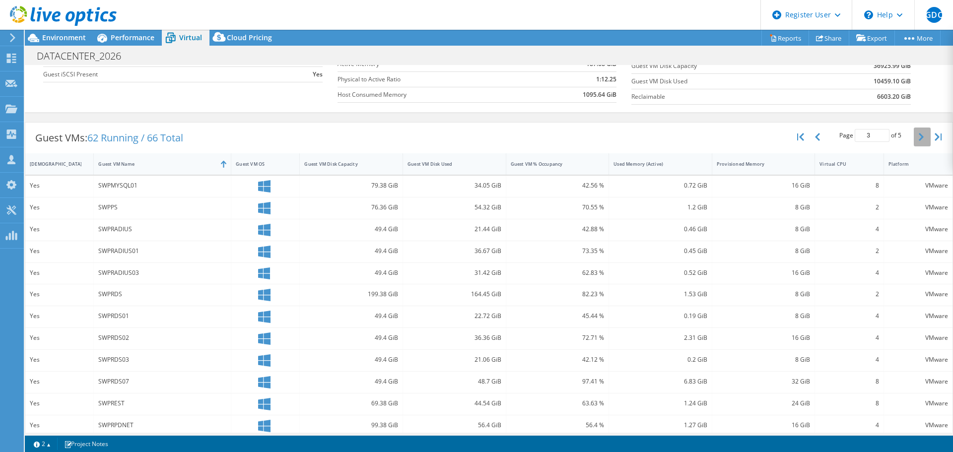
click at [918, 136] on icon "button" at bounding box center [920, 137] width 5 height 8
type input "4"
drag, startPoint x: 309, startPoint y: 178, endPoint x: 176, endPoint y: 207, distance: 136.3
click at [302, 181] on div "100.38 GiB" at bounding box center [351, 186] width 103 height 21
click at [12, 39] on icon at bounding box center [12, 37] width 7 height 9
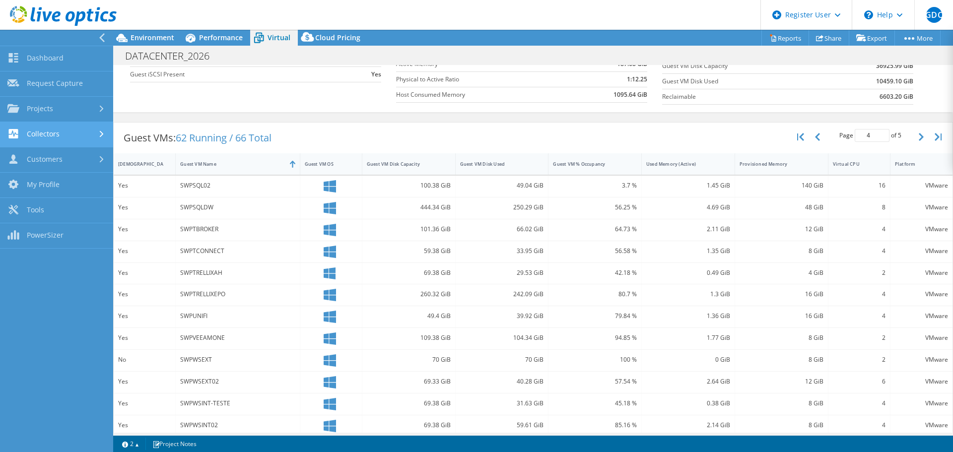
click at [89, 138] on link "Collectors" at bounding box center [56, 134] width 113 height 25
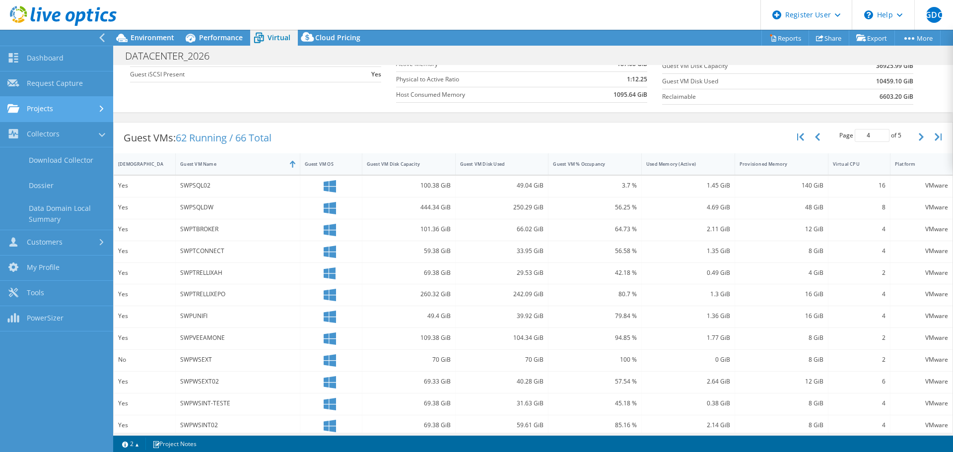
click at [100, 118] on link "Projects" at bounding box center [56, 109] width 113 height 25
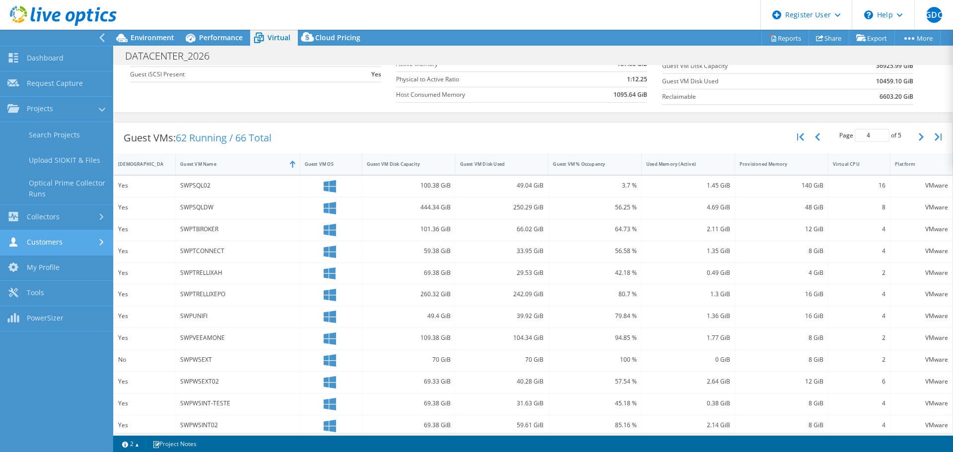
click at [101, 242] on icon at bounding box center [102, 242] width 4 height 6
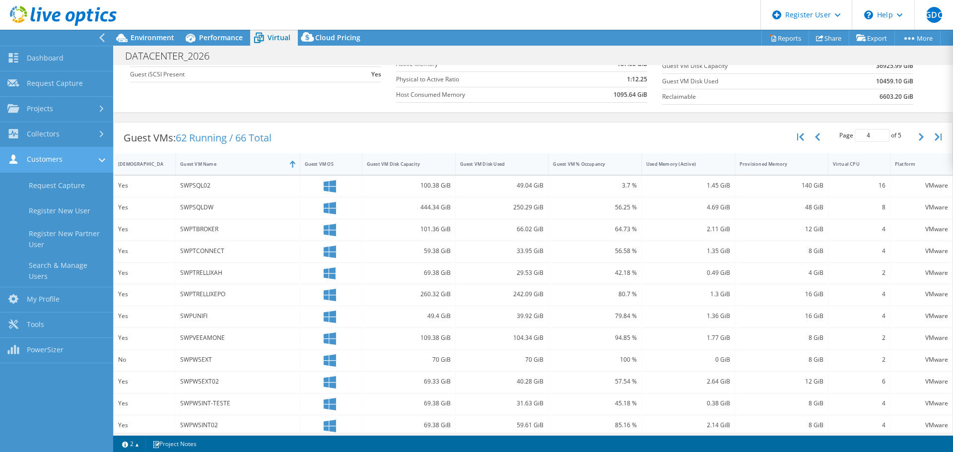
click at [103, 160] on icon at bounding box center [102, 160] width 6 height 4
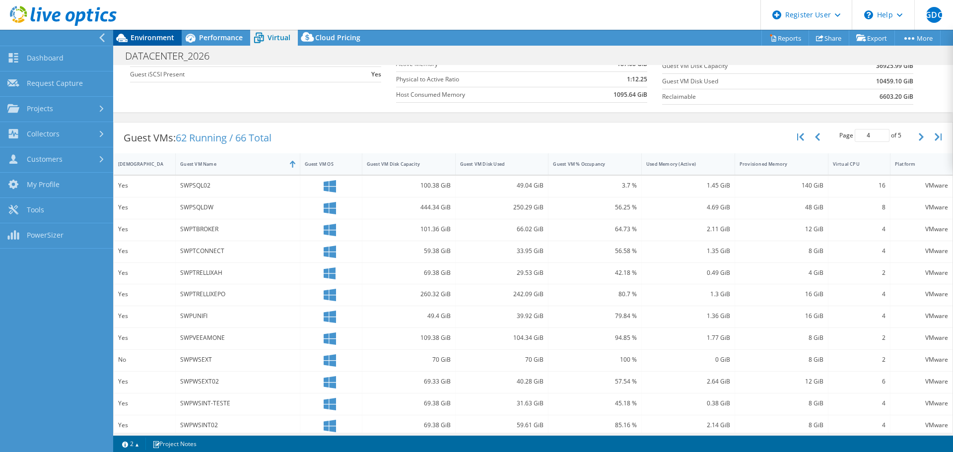
click at [146, 40] on span "Environment" at bounding box center [152, 37] width 44 height 9
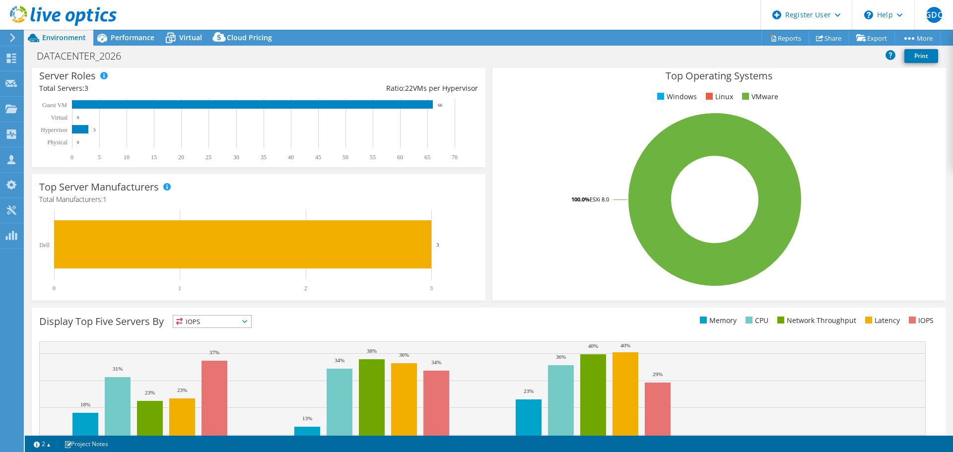
click at [411, 99] on rect at bounding box center [254, 130] width 430 height 62
click at [404, 105] on rect at bounding box center [252, 104] width 361 height 8
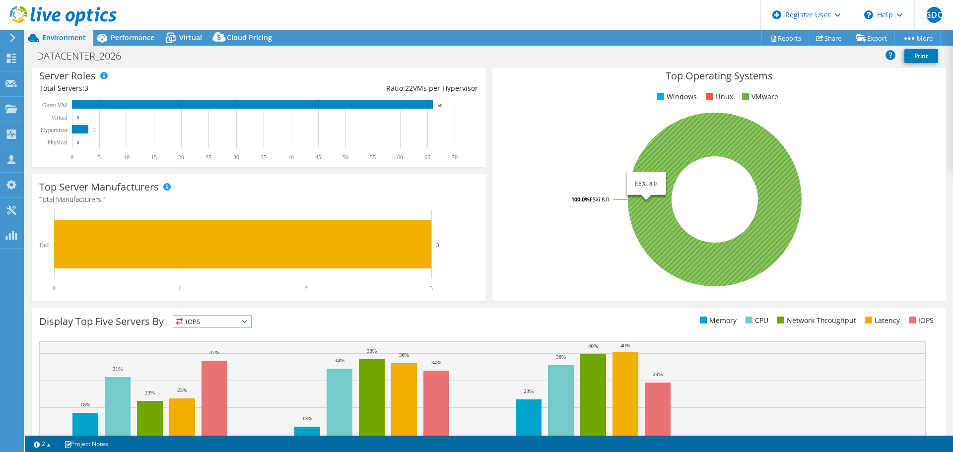
click at [688, 148] on icon at bounding box center [715, 200] width 174 height 174
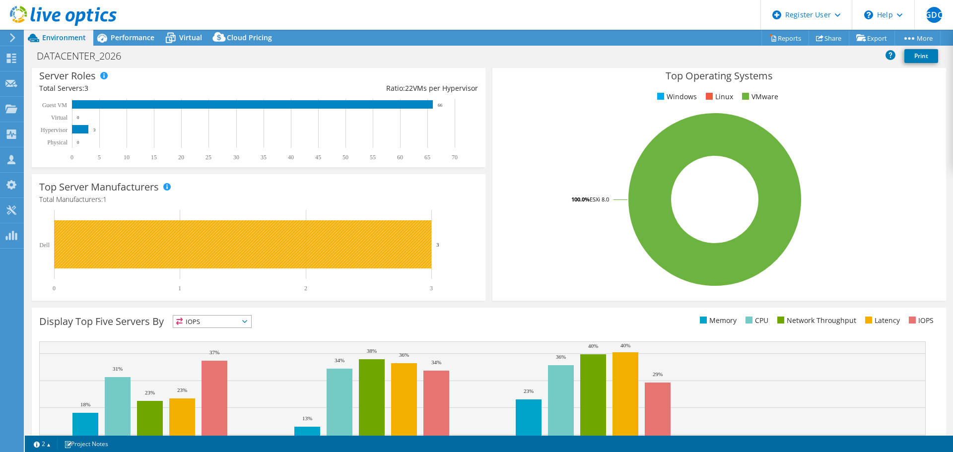
click at [247, 270] on rect at bounding box center [254, 251] width 430 height 82
click at [239, 255] on rect at bounding box center [242, 244] width 377 height 48
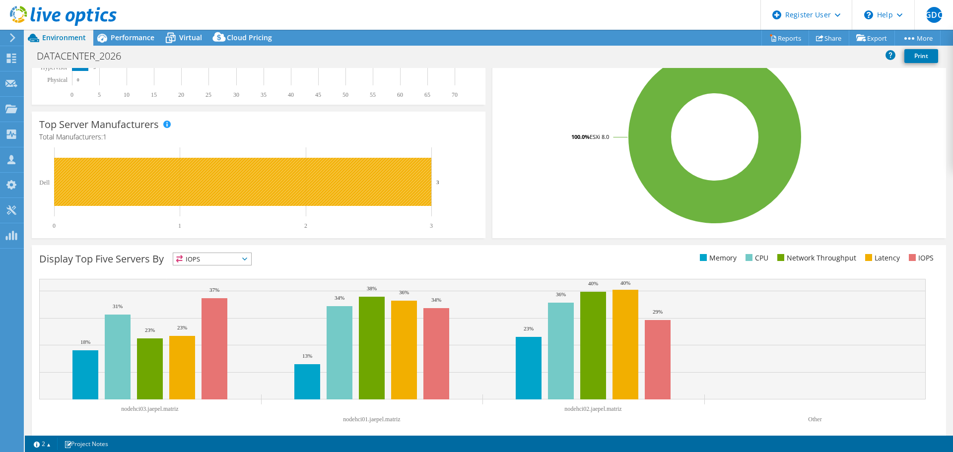
scroll to position [210, 0]
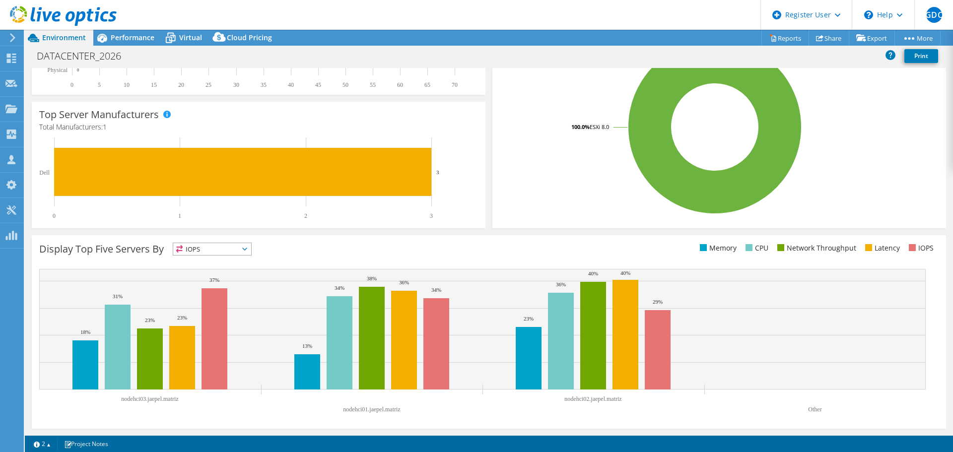
click at [254, 250] on div "Display Top Five Servers By IOPS IOPS" at bounding box center [264, 251] width 450 height 16
click at [251, 250] on span "IOPS" at bounding box center [212, 249] width 78 height 12
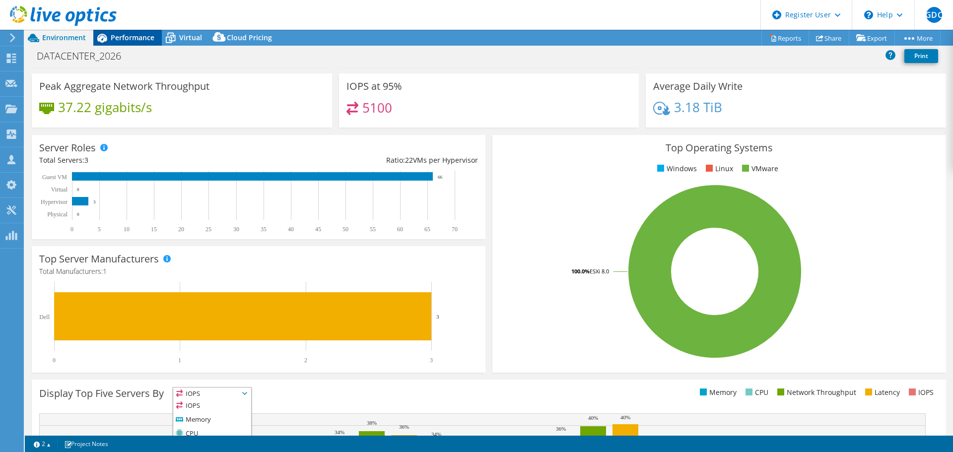
scroll to position [62, 0]
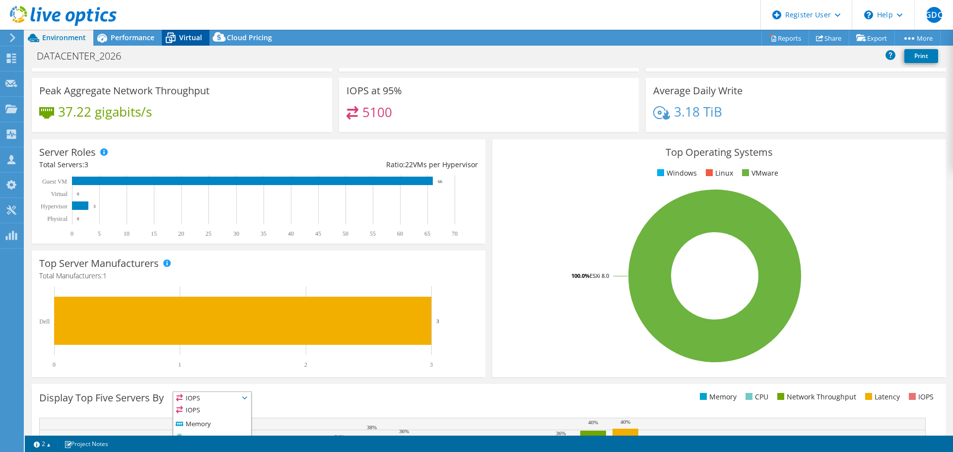
click at [192, 31] on div "Virtual" at bounding box center [186, 38] width 48 height 16
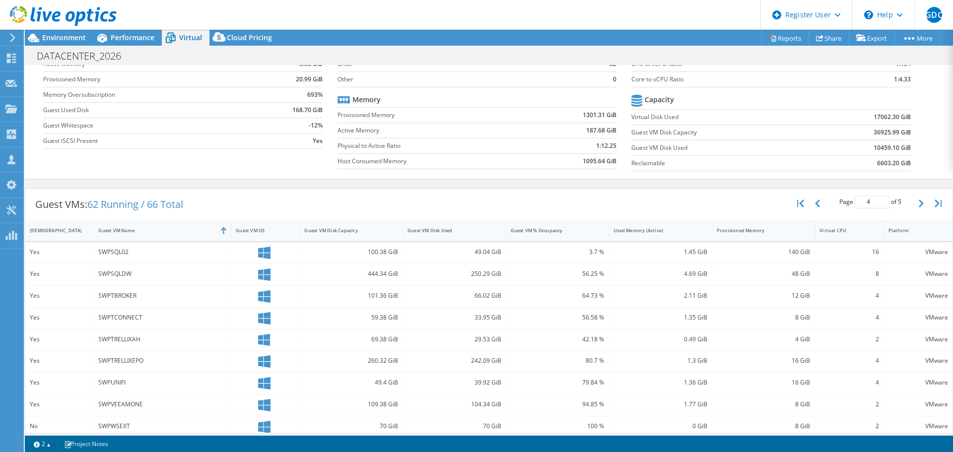
scroll to position [0, 0]
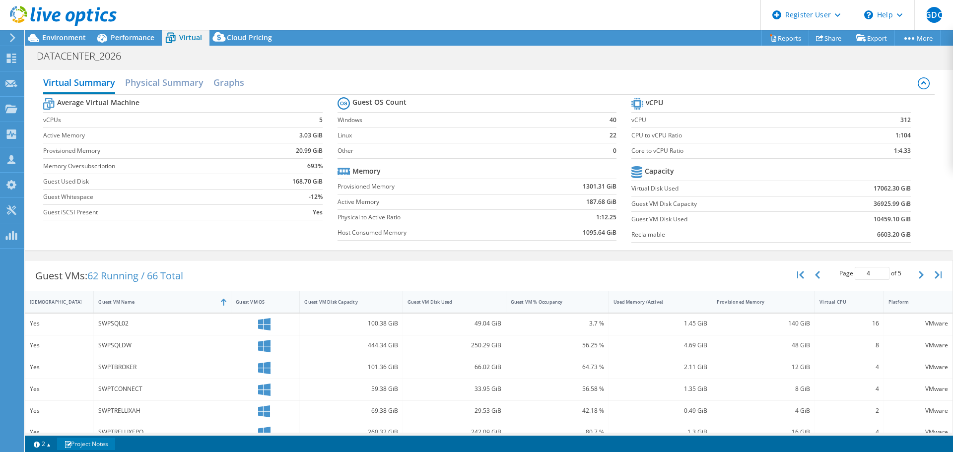
click at [76, 443] on link "Project Notes" at bounding box center [86, 444] width 58 height 12
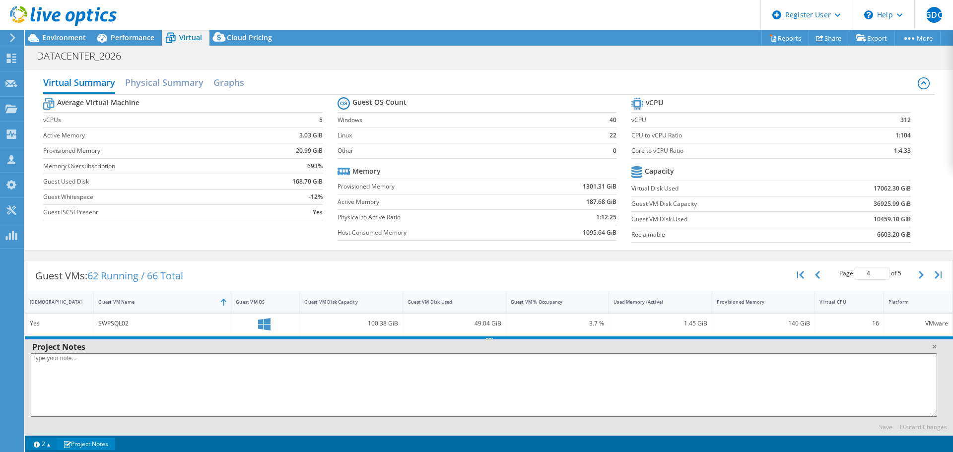
click at [45, 444] on link "2" at bounding box center [42, 444] width 31 height 12
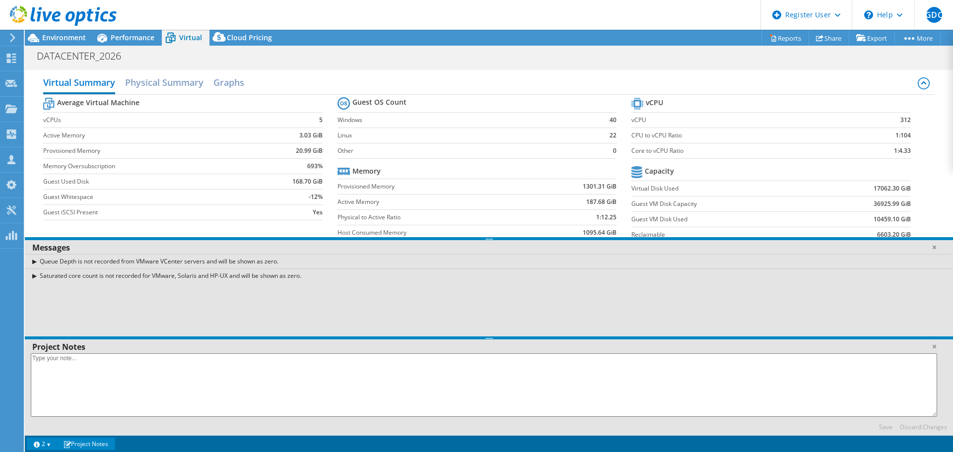
click at [230, 351] on div "Project Notes" at bounding box center [489, 346] width 928 height 15
click at [933, 247] on link at bounding box center [934, 247] width 10 height 10
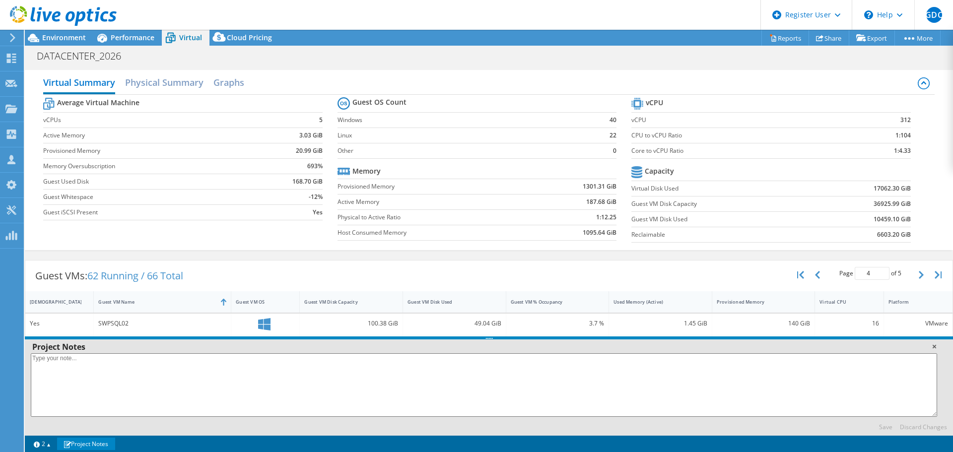
click at [932, 350] on link at bounding box center [934, 346] width 10 height 10
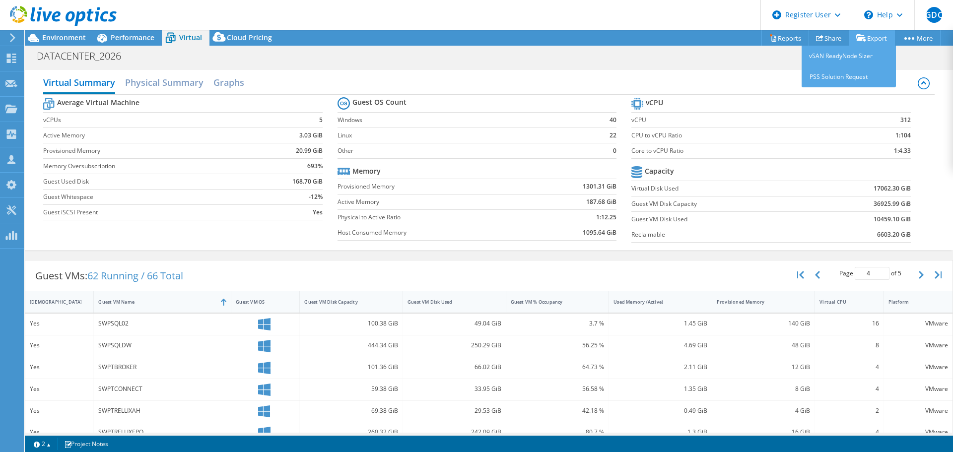
click at [879, 38] on link "Export" at bounding box center [871, 37] width 46 height 15
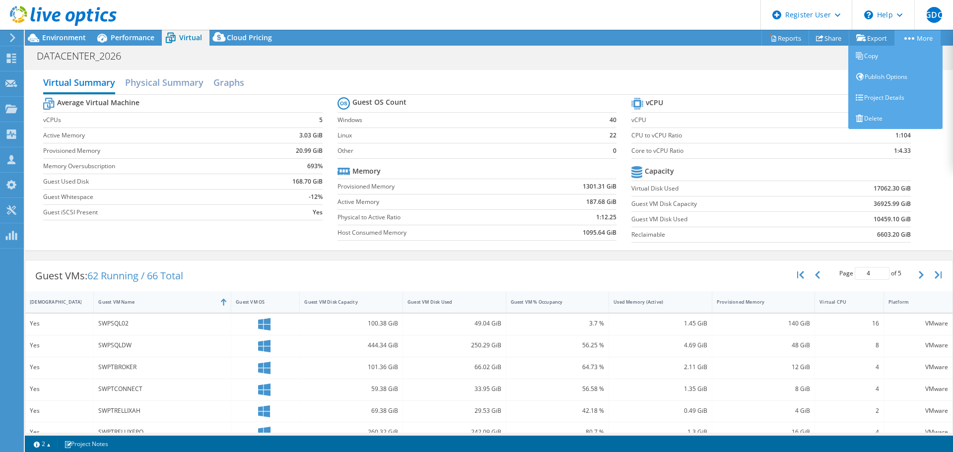
click at [896, 37] on link "More" at bounding box center [917, 37] width 46 height 15
click at [913, 33] on link "More" at bounding box center [917, 37] width 46 height 15
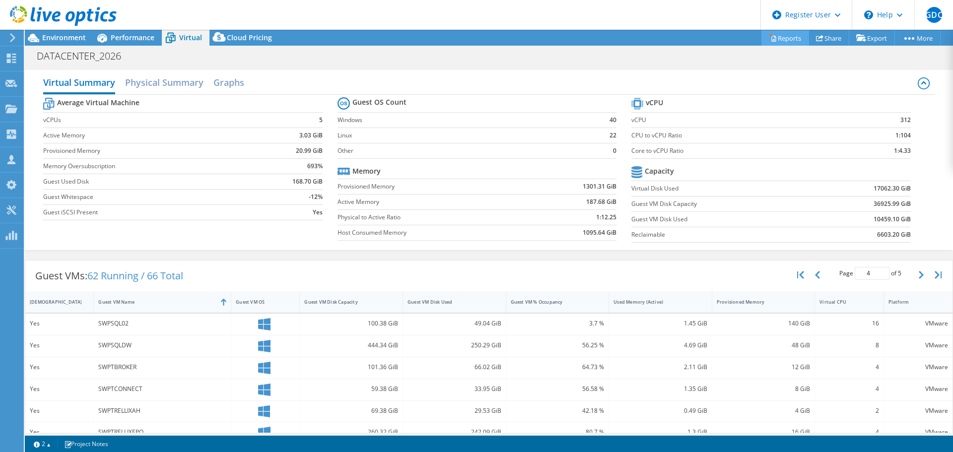
click at [790, 38] on link "Reports" at bounding box center [785, 37] width 48 height 15
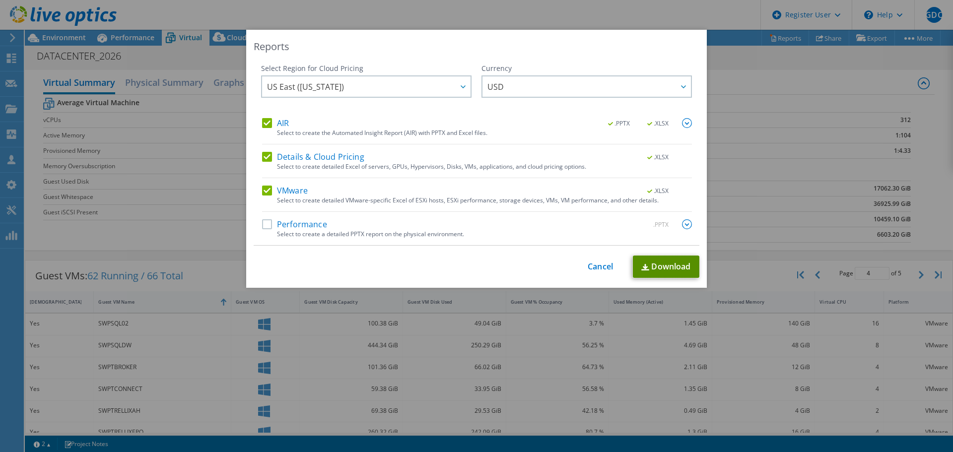
click at [647, 264] on link "Download" at bounding box center [666, 267] width 66 height 22
click at [717, 68] on div "Reports Select Region for Cloud Pricing Asia Pacific ([GEOGRAPHIC_DATA]) [GEOGR…" at bounding box center [476, 226] width 953 height 392
